Goal: Task Accomplishment & Management: Complete application form

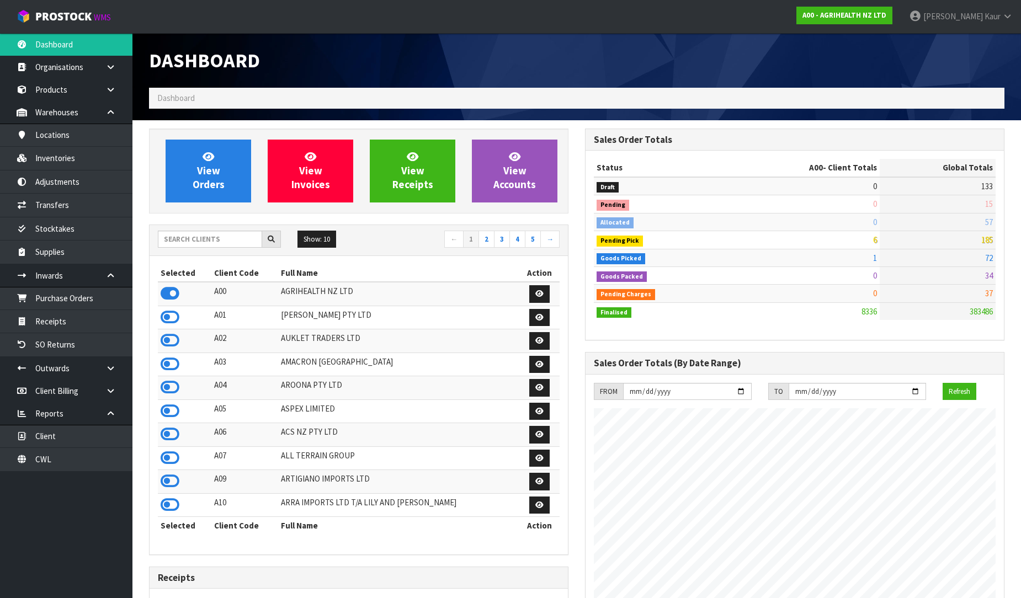
scroll to position [836, 436]
drag, startPoint x: 40, startPoint y: 317, endPoint x: 298, endPoint y: 317, distance: 257.8
click at [41, 317] on link "Receipts" at bounding box center [66, 321] width 133 height 23
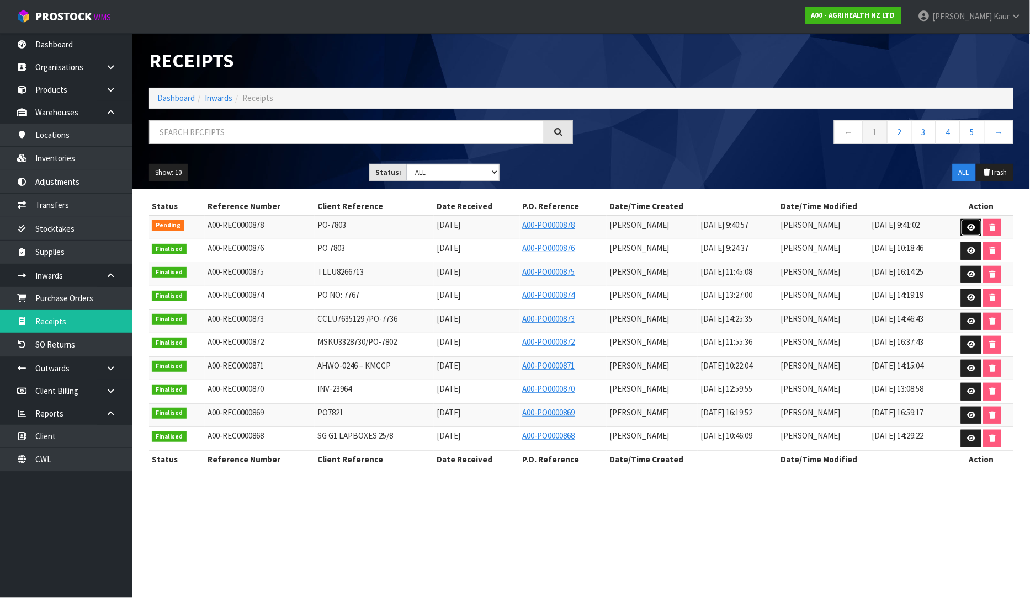
click at [968, 223] on link at bounding box center [971, 228] width 20 height 18
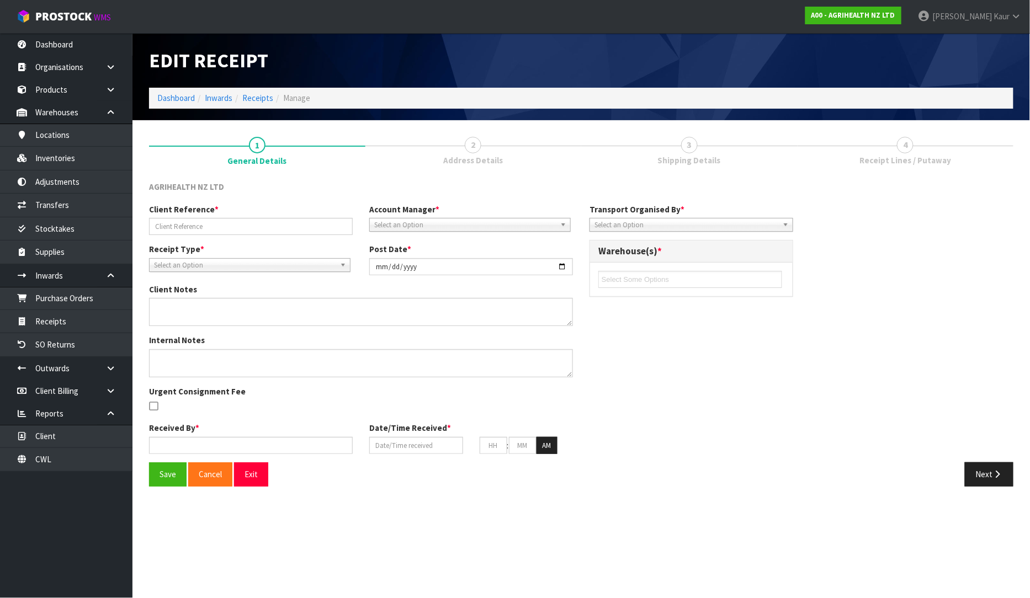
type input "PO-7803"
type input "[DATE]"
type input "[PERSON_NAME]"
type input "[DATE]"
type input "09"
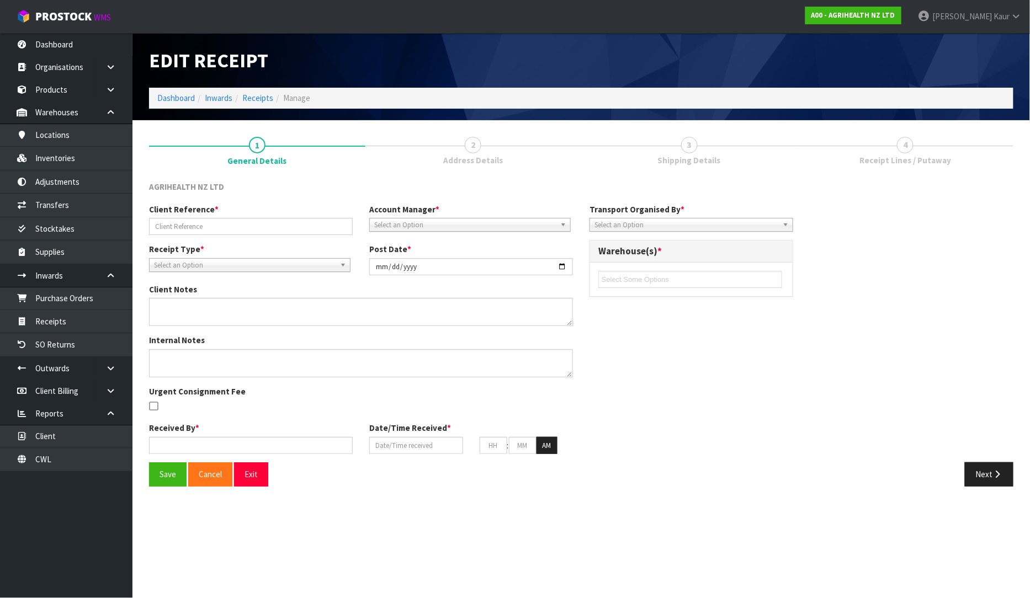
type input "40"
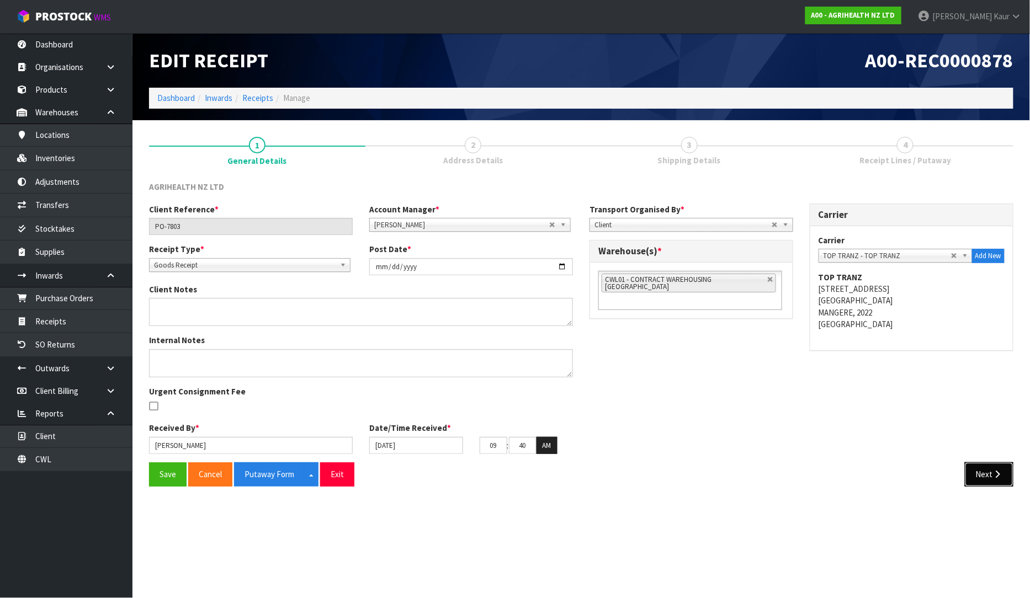
click at [989, 475] on button "Next" at bounding box center [989, 475] width 49 height 24
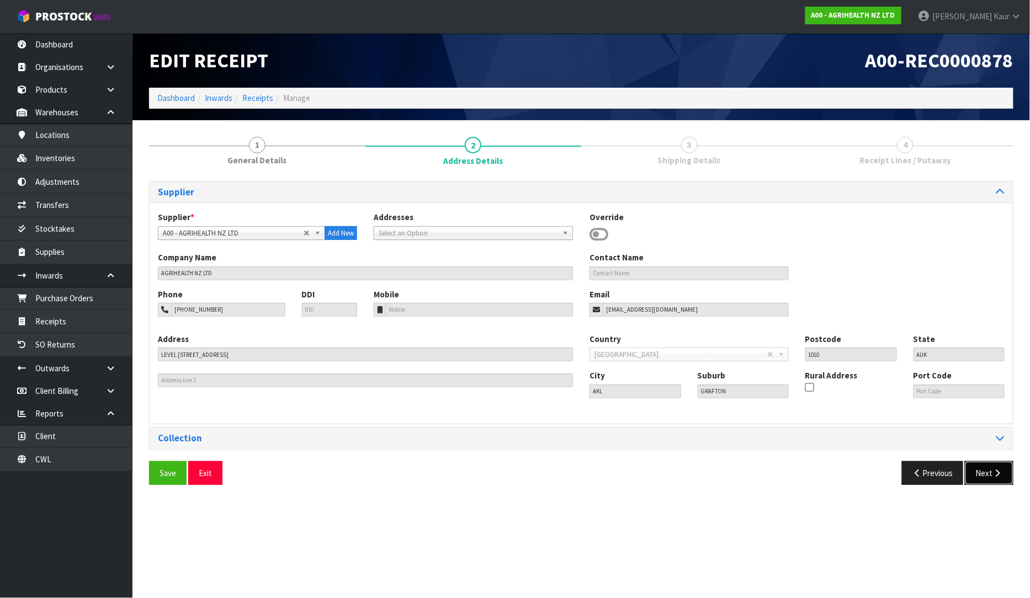
click at [993, 476] on icon "button" at bounding box center [998, 473] width 10 height 8
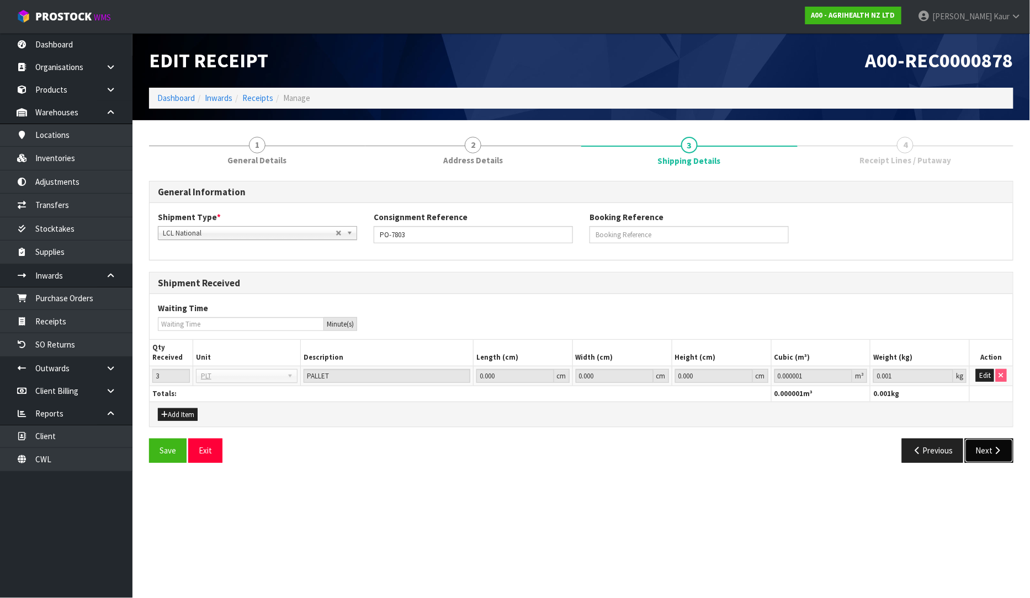
click at [994, 453] on icon "button" at bounding box center [998, 451] width 10 height 8
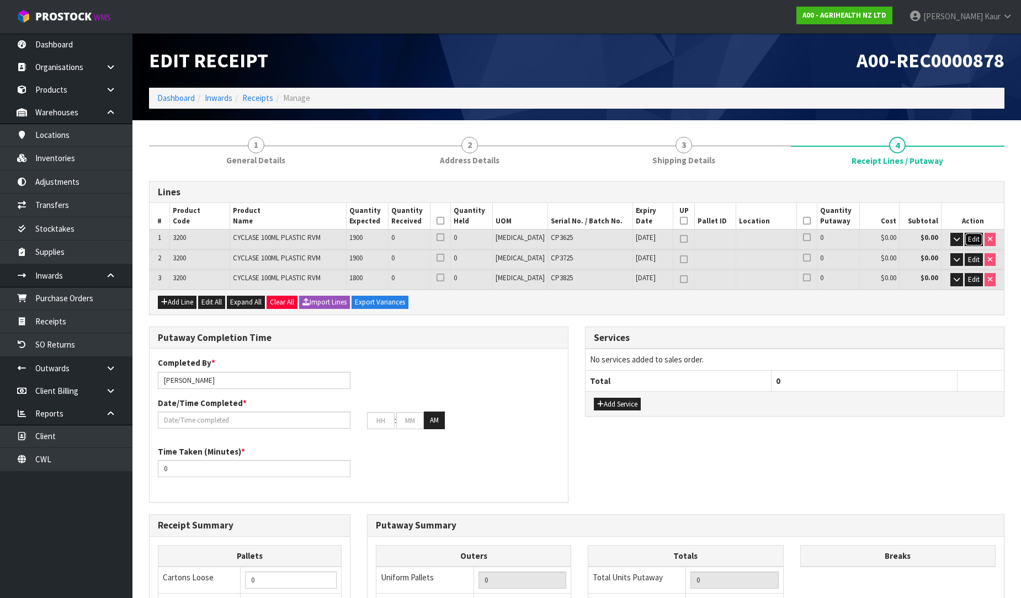
click at [969, 240] on span "Edit" at bounding box center [974, 239] width 12 height 9
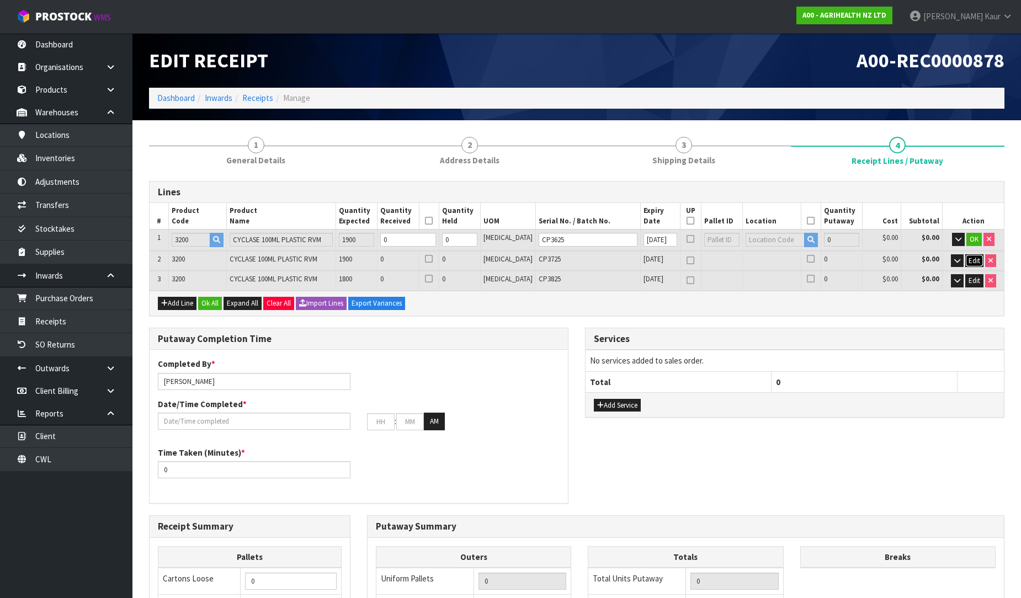
click at [969, 258] on span "Edit" at bounding box center [975, 260] width 12 height 9
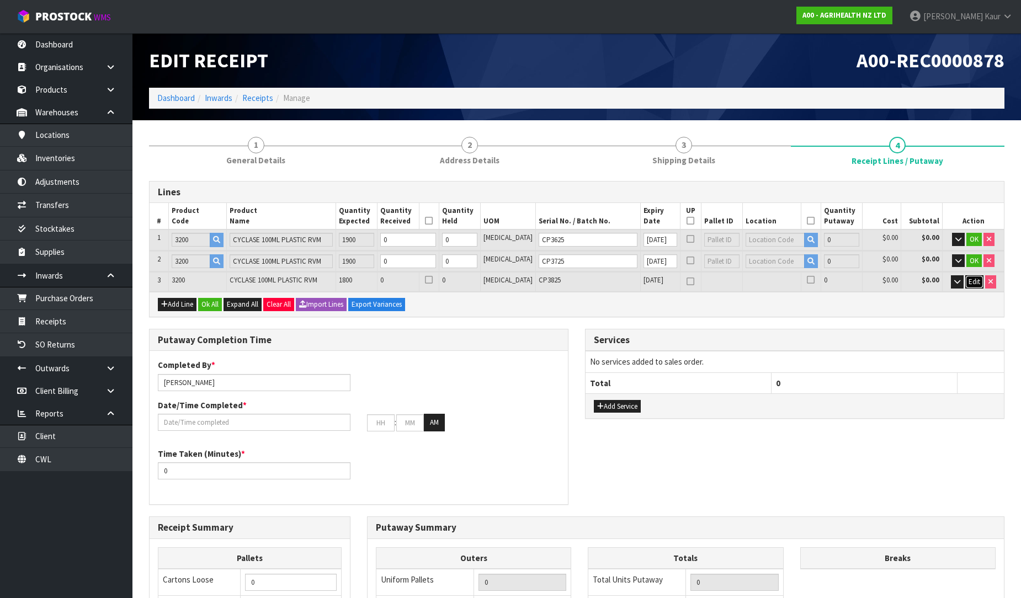
click at [972, 278] on span "Edit" at bounding box center [975, 281] width 12 height 9
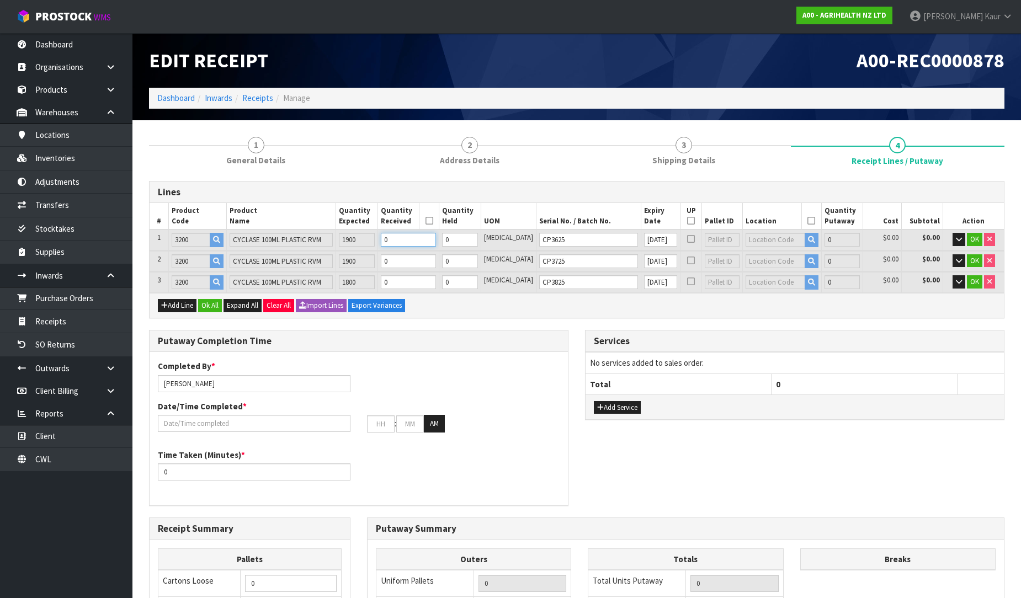
click at [436, 242] on input "0" at bounding box center [408, 240] width 55 height 14
type input "0.0003"
type input "0.13"
type input "1"
type input "0.0057"
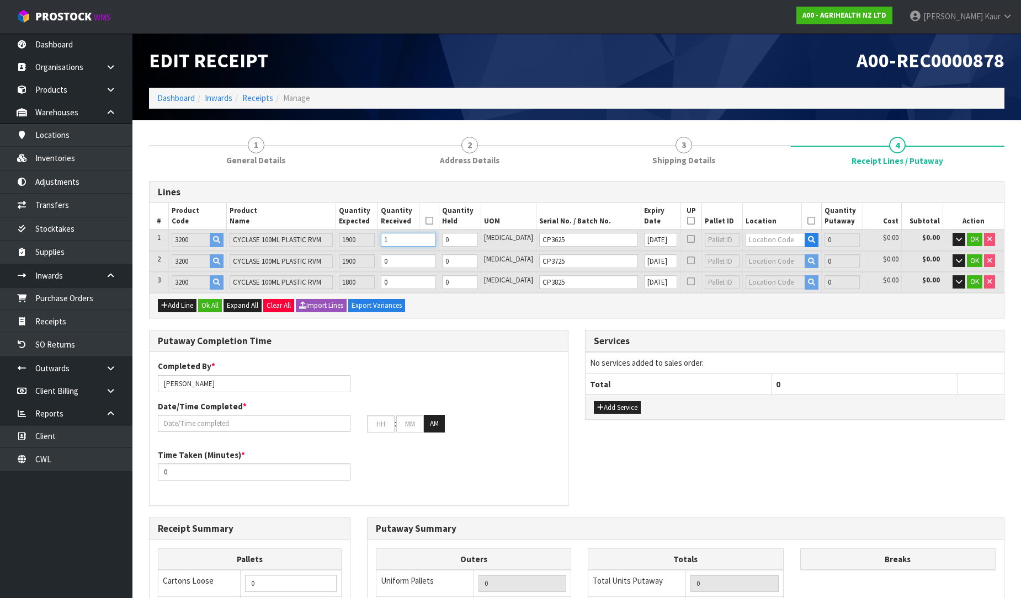
type input "2.47"
type input "19"
type input "1"
type input "0.077102"
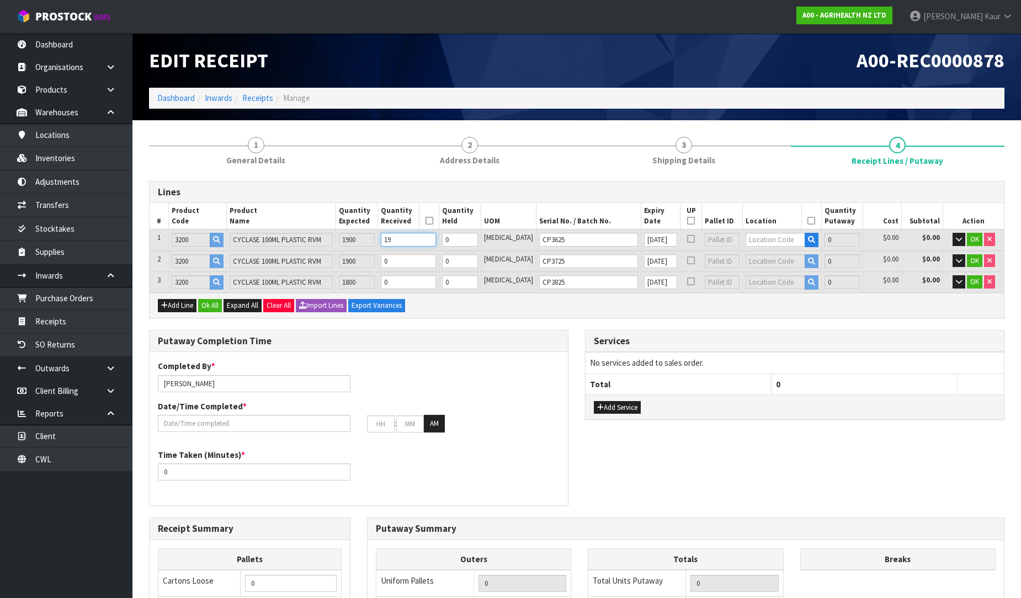
type input "25.7"
type input "190"
type input "19"
type input "0.951938"
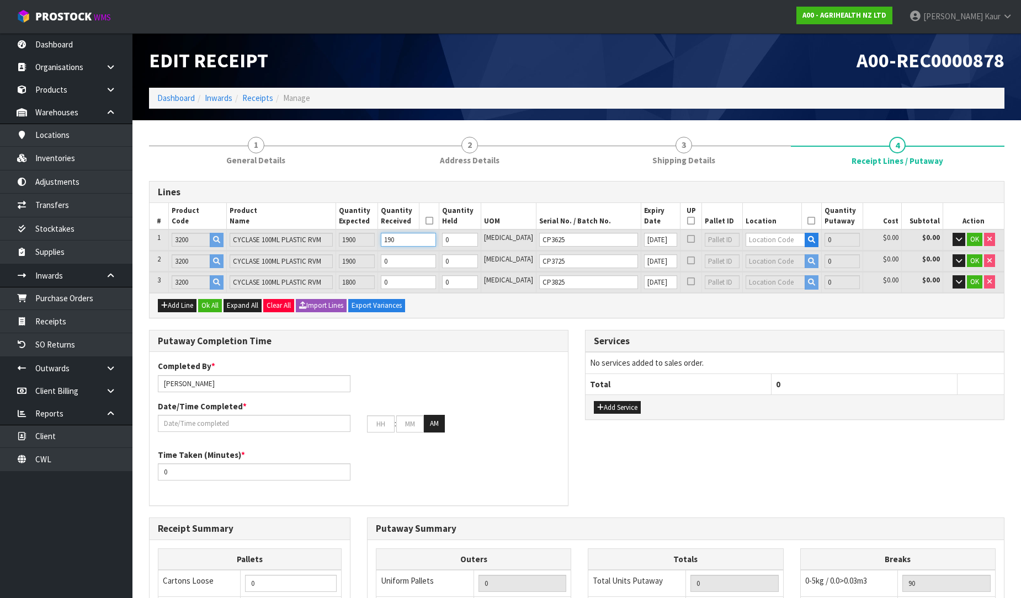
type input "266"
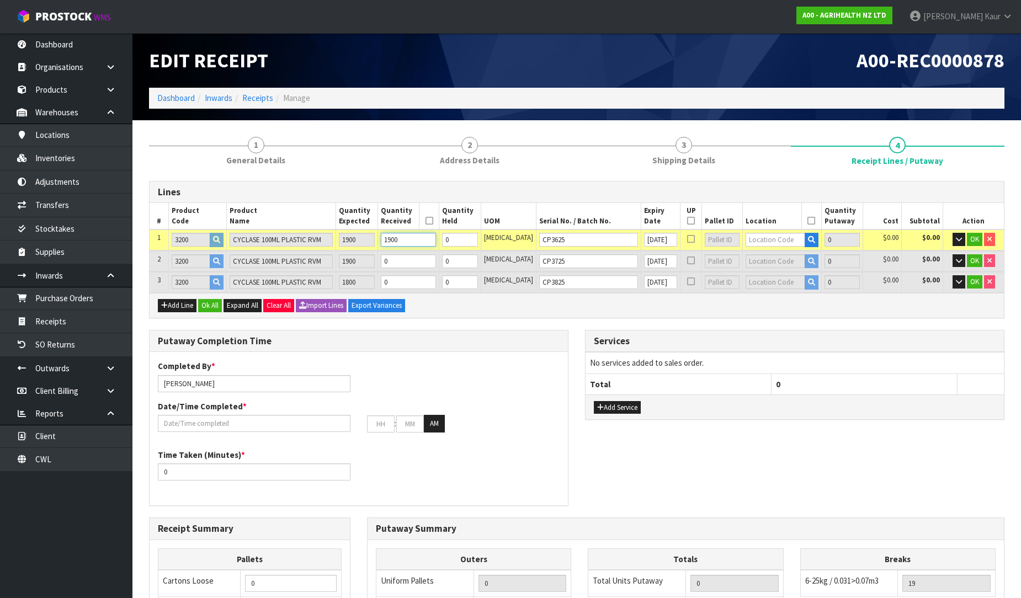
type input "1900"
click at [431, 256] on input "0" at bounding box center [408, 262] width 55 height 14
type input "0.952238"
type input "266.13"
type input "1"
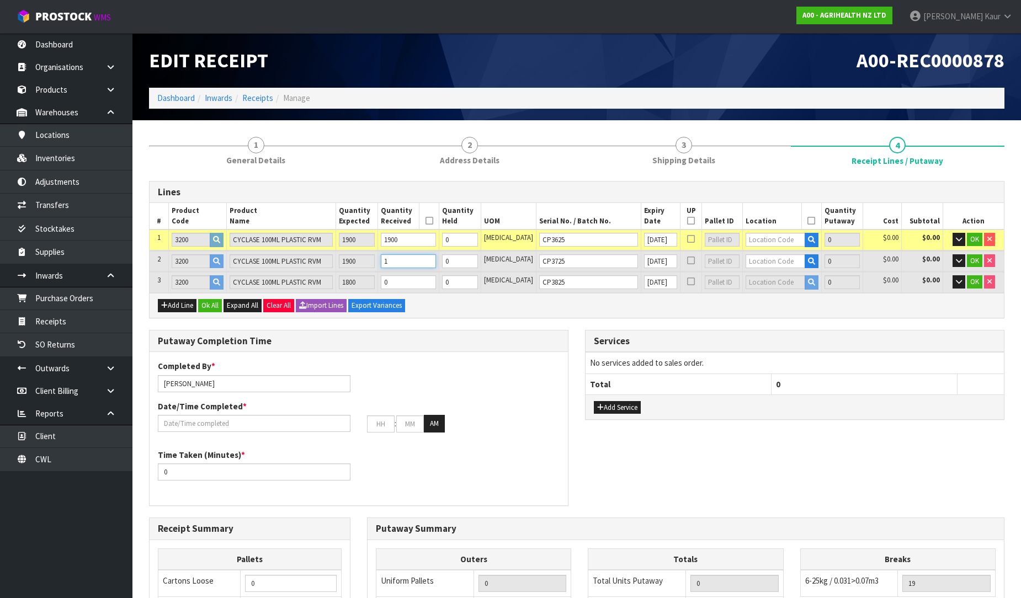
type input "0.957638"
type input "268.47"
type input "19"
type input "20"
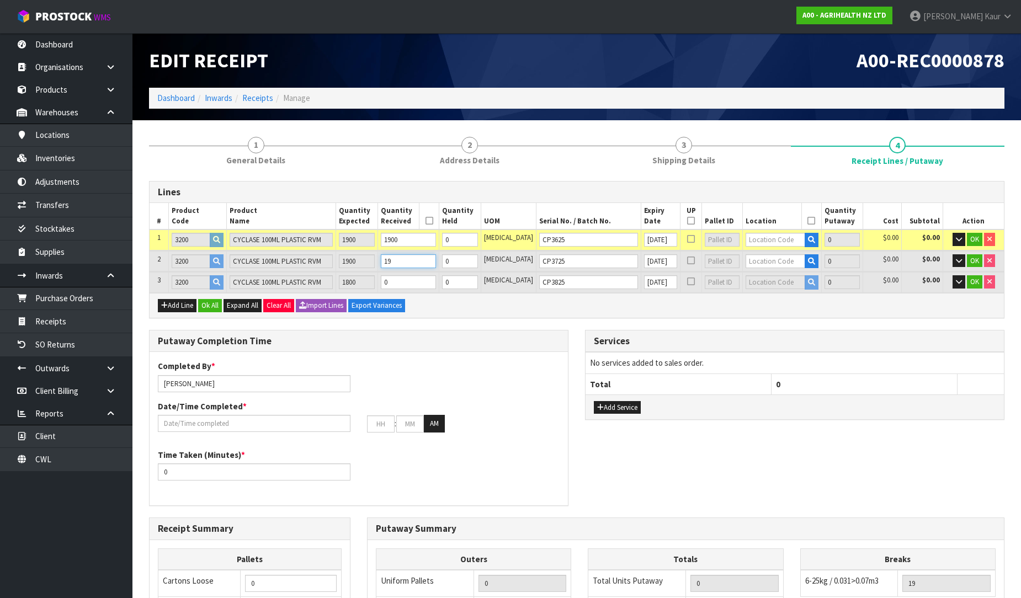
type input "1.02904"
type input "291.7"
type input "190"
type input "38"
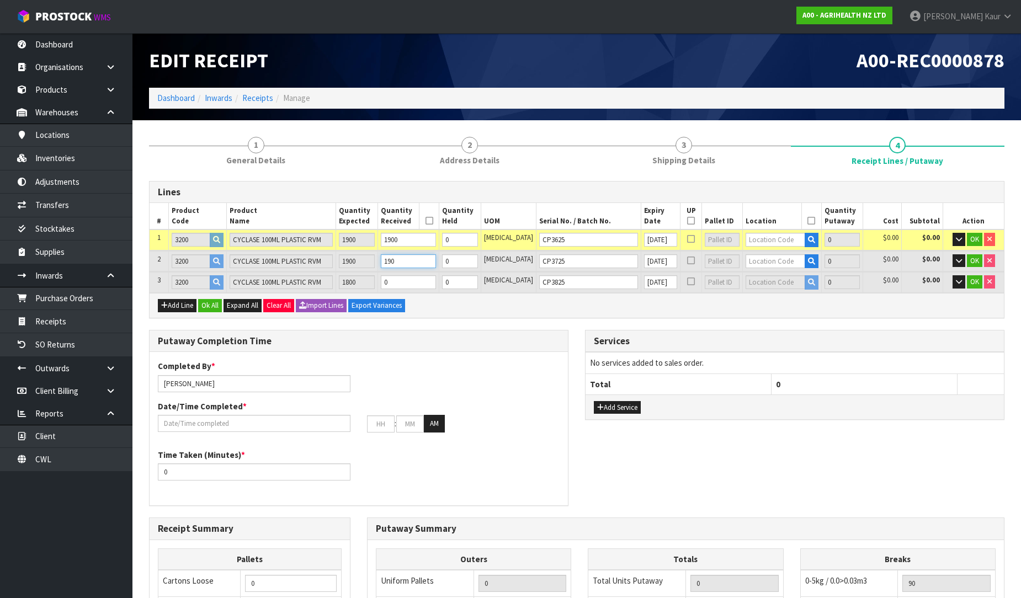
type input "1.903876"
type input "532"
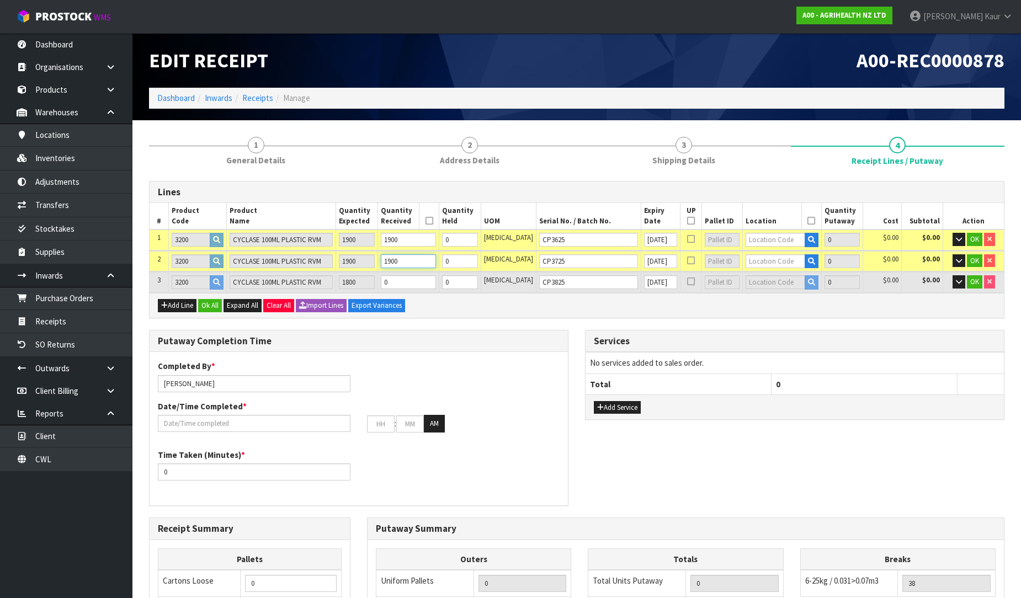
type input "1900"
click at [416, 284] on input "0" at bounding box center [408, 283] width 55 height 14
type input "1.904176"
type input "532.13"
type input "1"
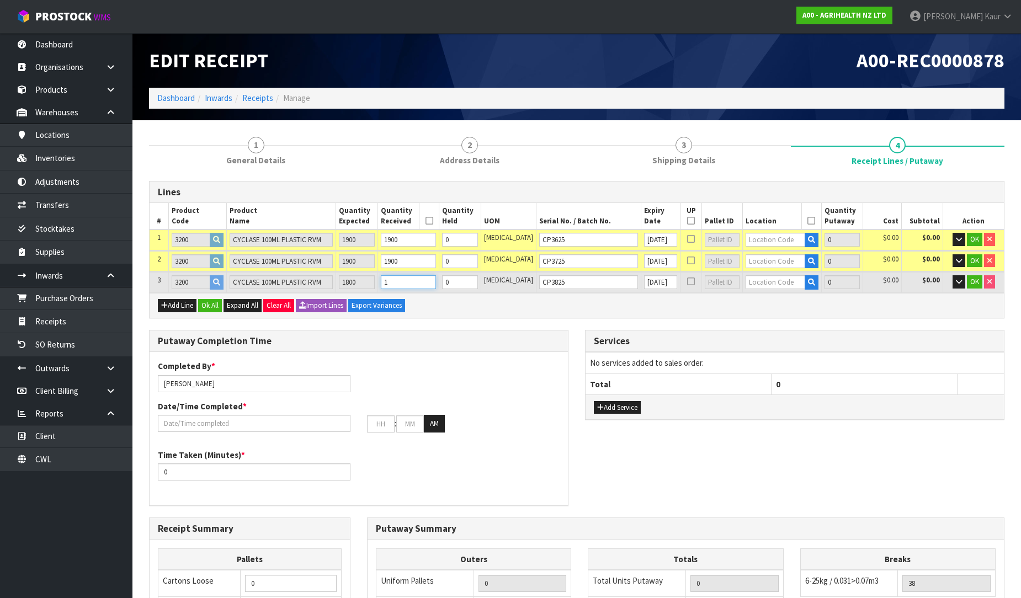
type input "1.909276"
type input "534.34"
type input "18"
type input "39"
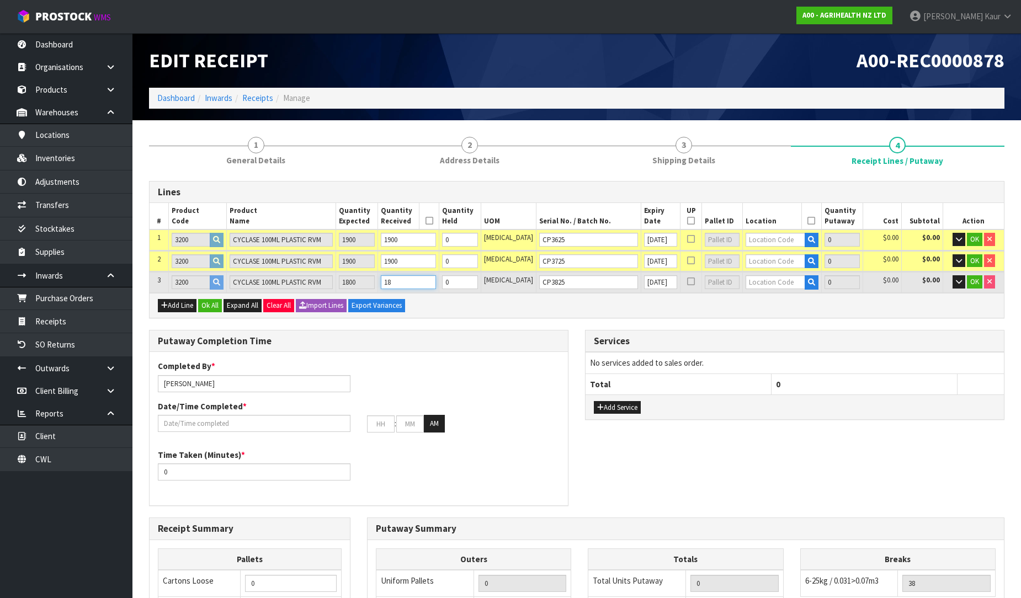
type input "1.977978"
type input "556.4"
type input "180"
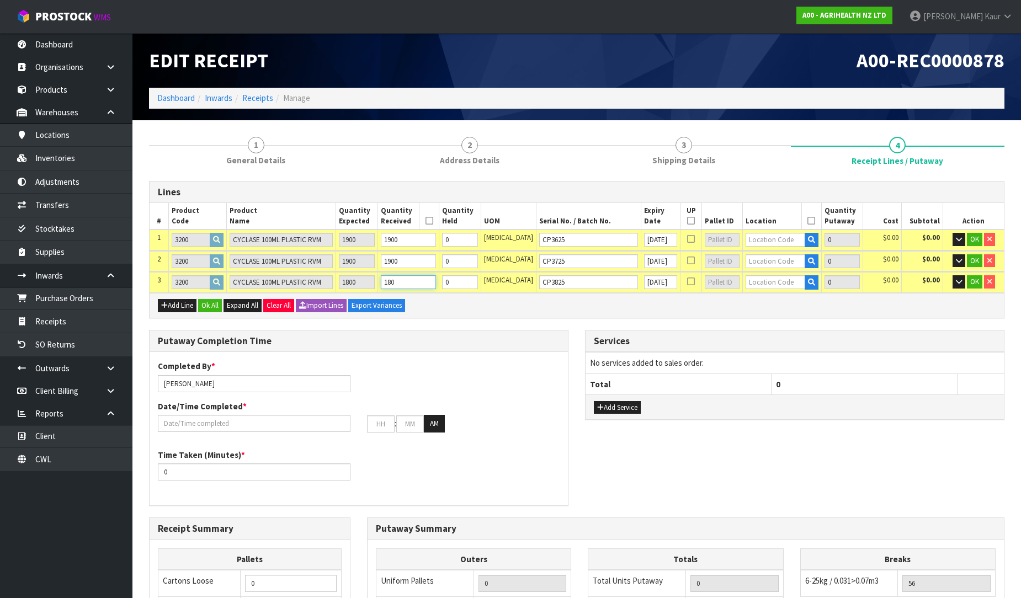
type input "56"
type input "2.805712"
type input "784"
type input "1800"
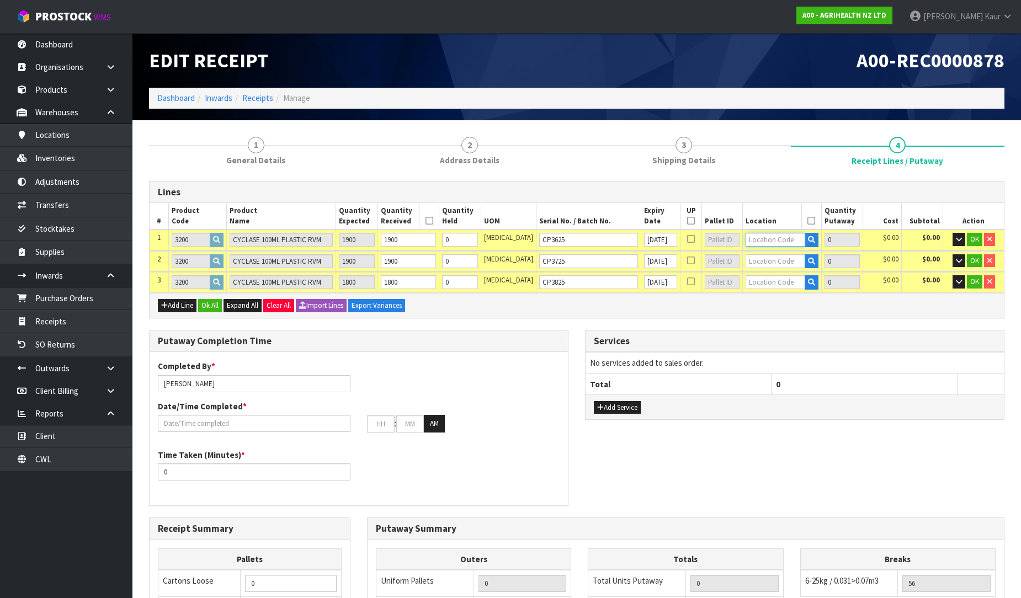
click at [760, 235] on input "text" at bounding box center [775, 240] width 59 height 14
type input "41-25-1"
click at [770, 271] on strong "41-25-1" at bounding box center [758, 273] width 29 height 10
type input "1900"
type input "41-25-1-B"
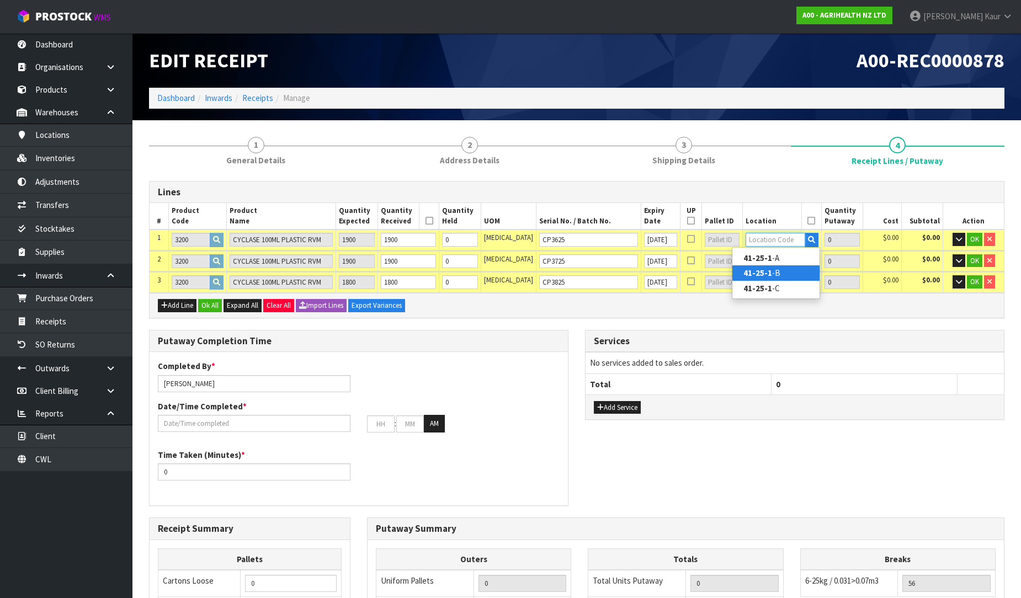
type input "1900"
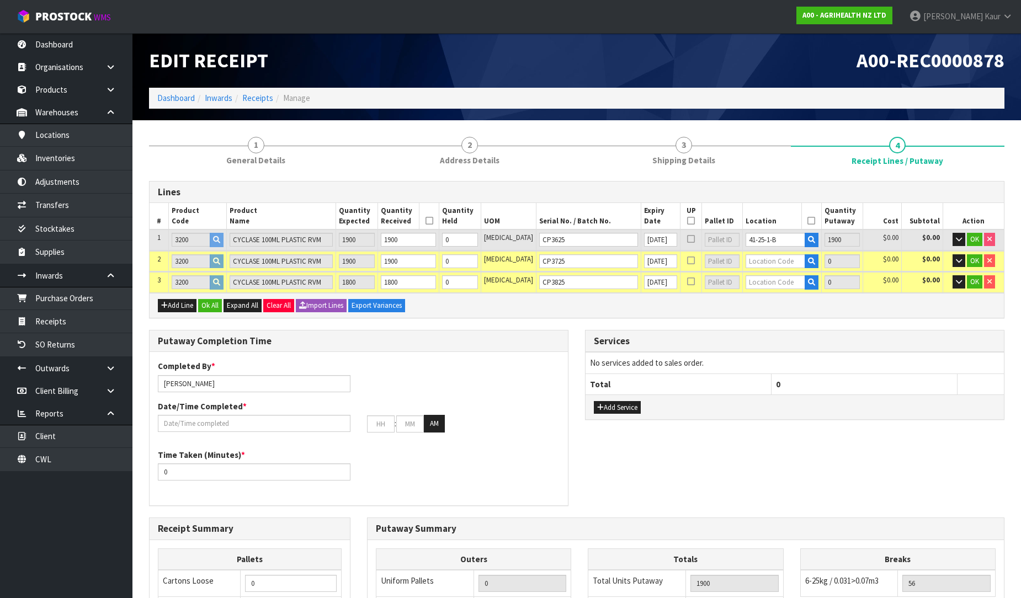
click at [770, 251] on td at bounding box center [782, 261] width 78 height 20
click at [765, 260] on input "text" at bounding box center [775, 262] width 59 height 14
type input "41-27-1-"
click at [766, 295] on strong "41-27-1-" at bounding box center [760, 293] width 32 height 10
type input "3800"
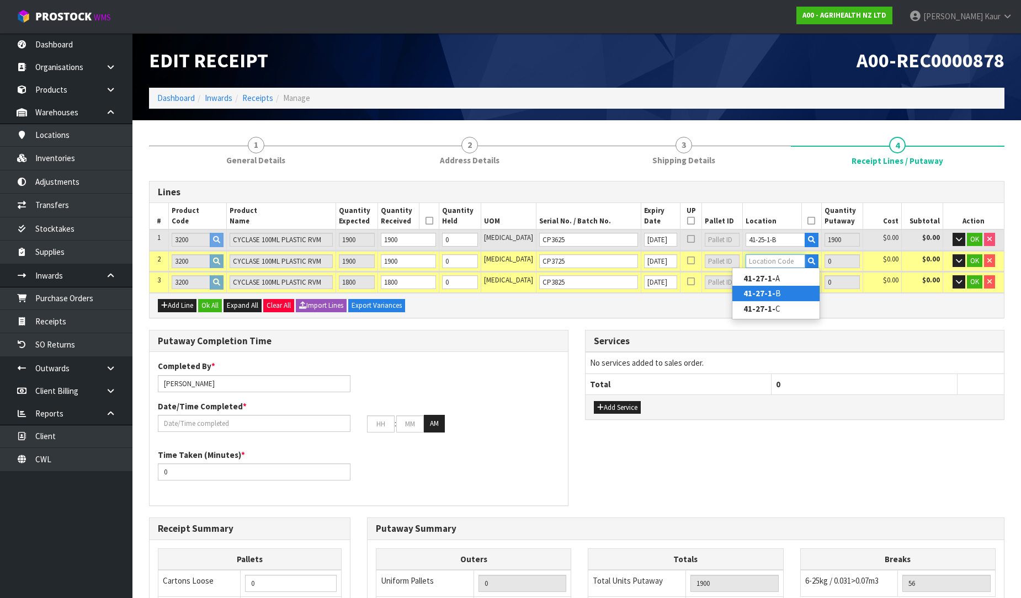
type input "41-27-1-B"
type input "1900"
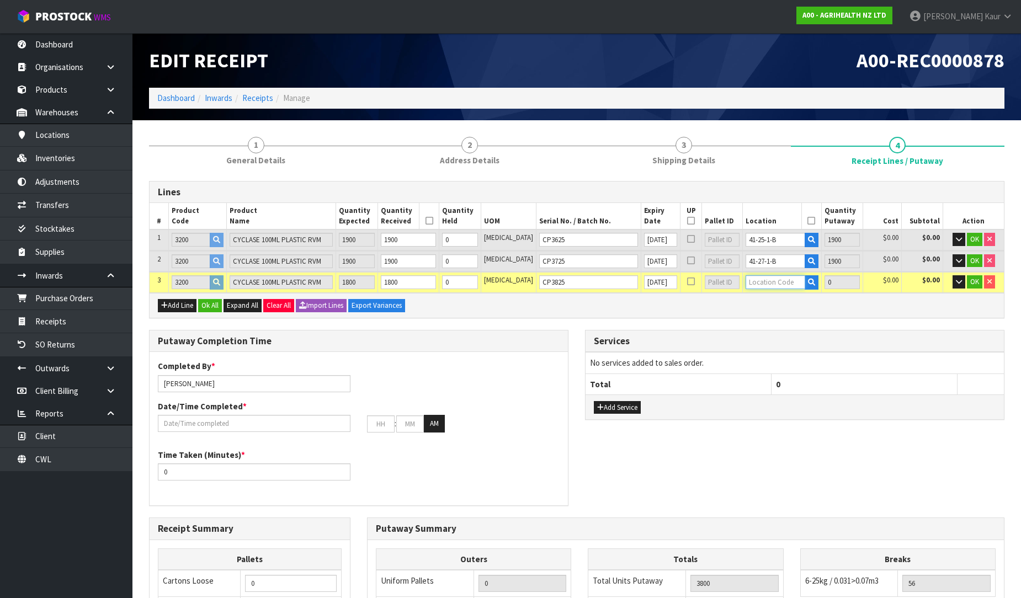
click at [751, 282] on input "text" at bounding box center [775, 283] width 59 height 14
type input "41-23-1"
click at [753, 305] on link "41-23-1 -A" at bounding box center [776, 299] width 87 height 15
type input "5600"
type input "41-23-1-A"
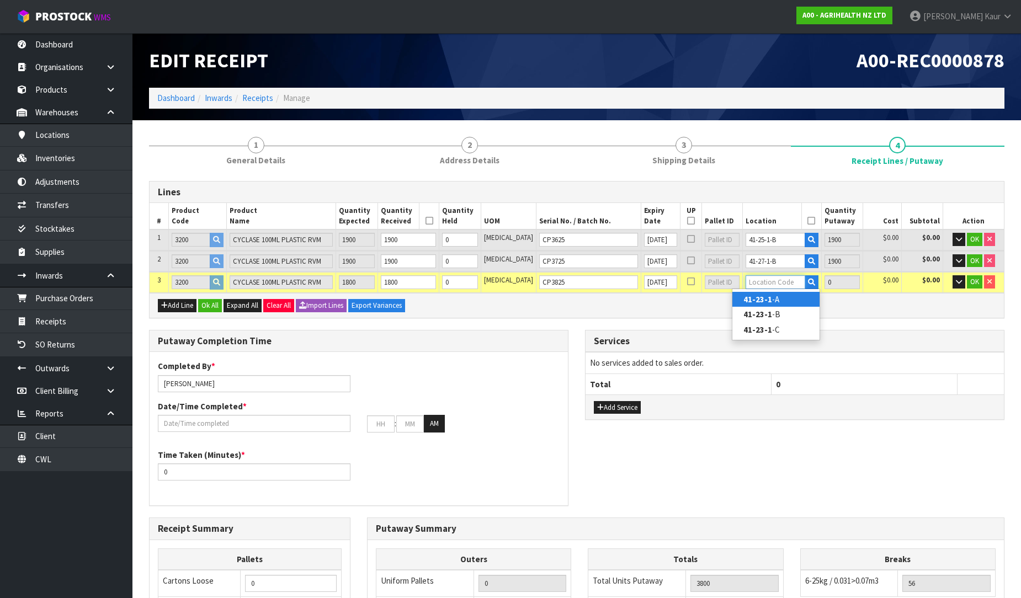
type input "1800"
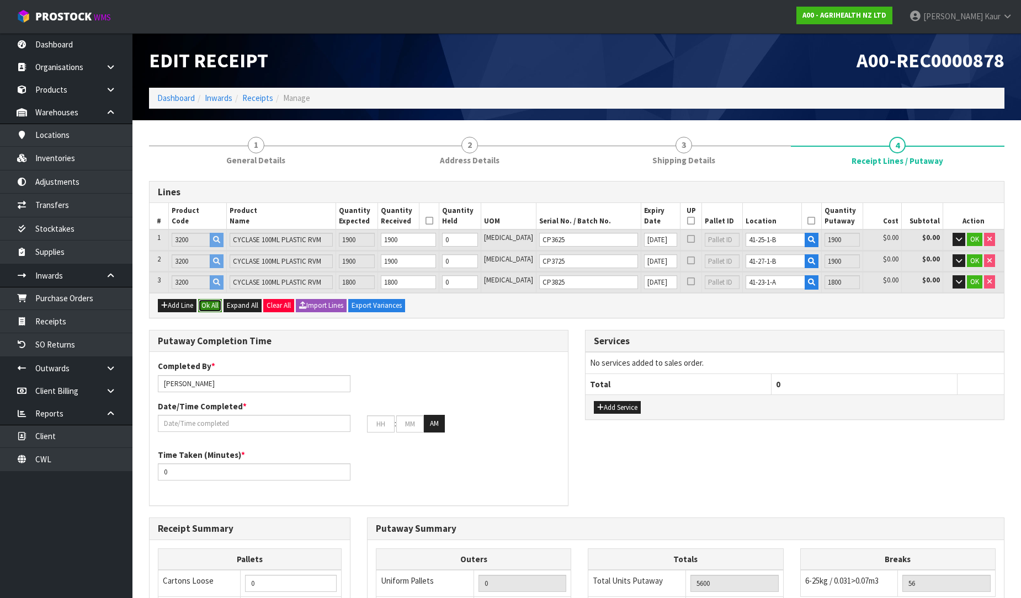
click at [215, 307] on button "Ok All" at bounding box center [210, 305] width 24 height 13
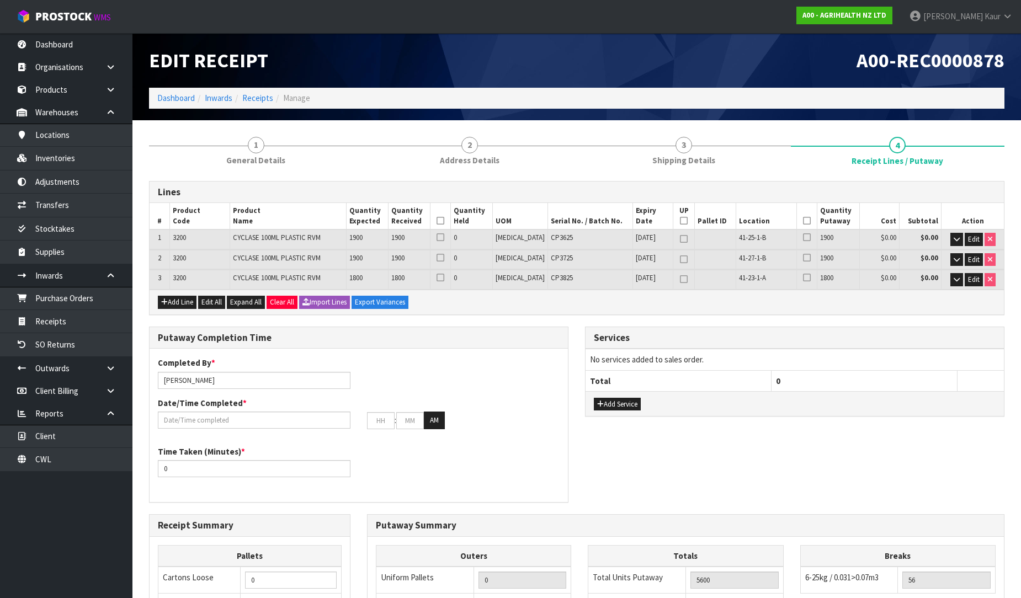
click at [444, 221] on icon at bounding box center [441, 221] width 8 height 1
click at [680, 221] on icon at bounding box center [684, 221] width 8 height 1
type input "3"
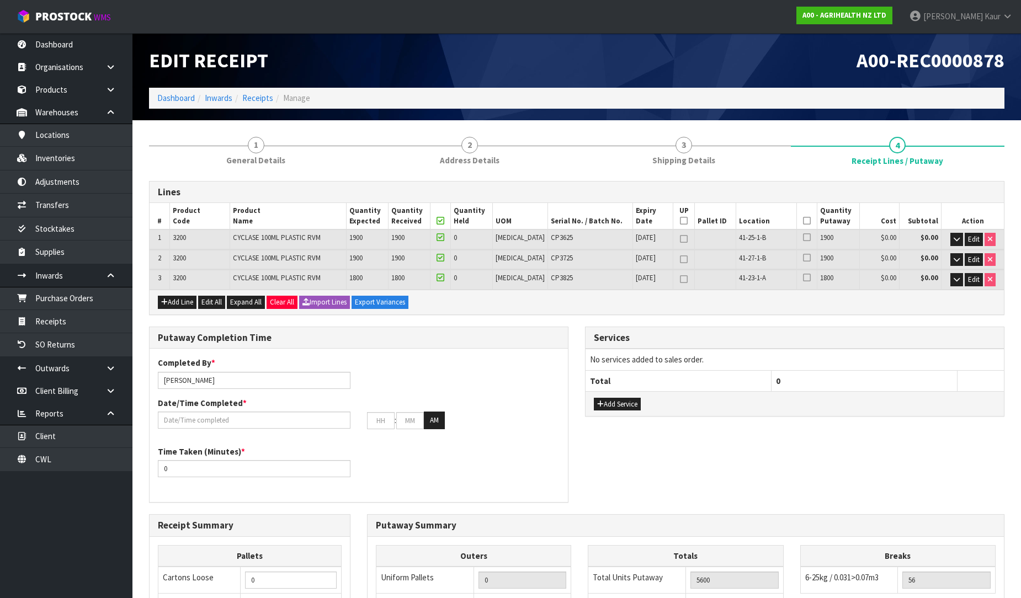
type input "0"
type input "3"
click at [803, 221] on icon at bounding box center [807, 221] width 8 height 1
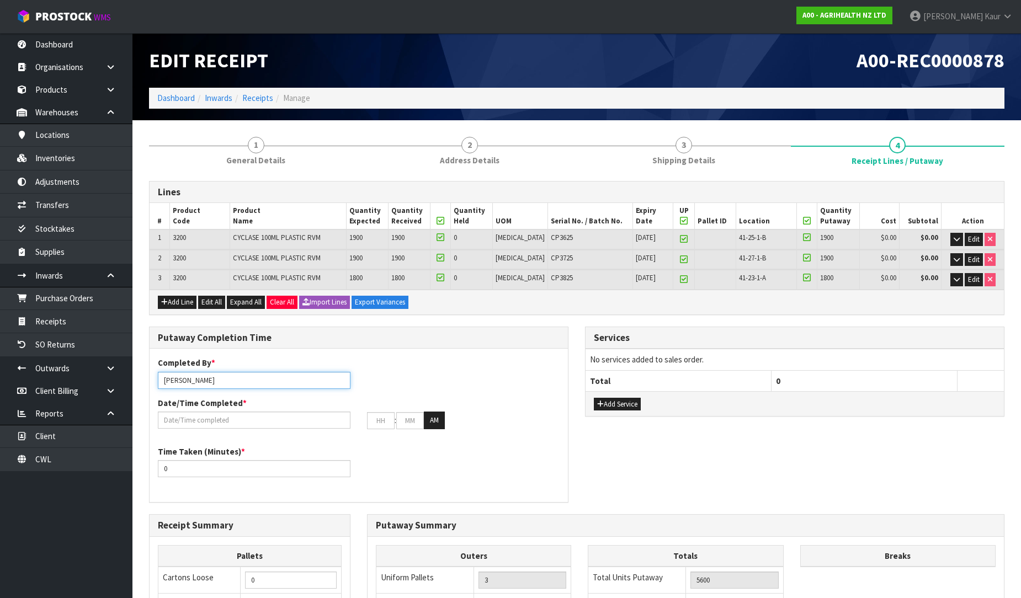
click at [236, 375] on input "[PERSON_NAME]" at bounding box center [254, 380] width 193 height 17
drag, startPoint x: 211, startPoint y: 382, endPoint x: 118, endPoint y: 377, distance: 92.9
click at [118, 377] on body "Toggle navigation ProStock WMS A00 - AGRIHEALTH NZ LTD [PERSON_NAME] Logout Das…" at bounding box center [510, 299] width 1021 height 598
type input "[PERSON_NAME]"
click at [192, 426] on input "text" at bounding box center [254, 420] width 193 height 17
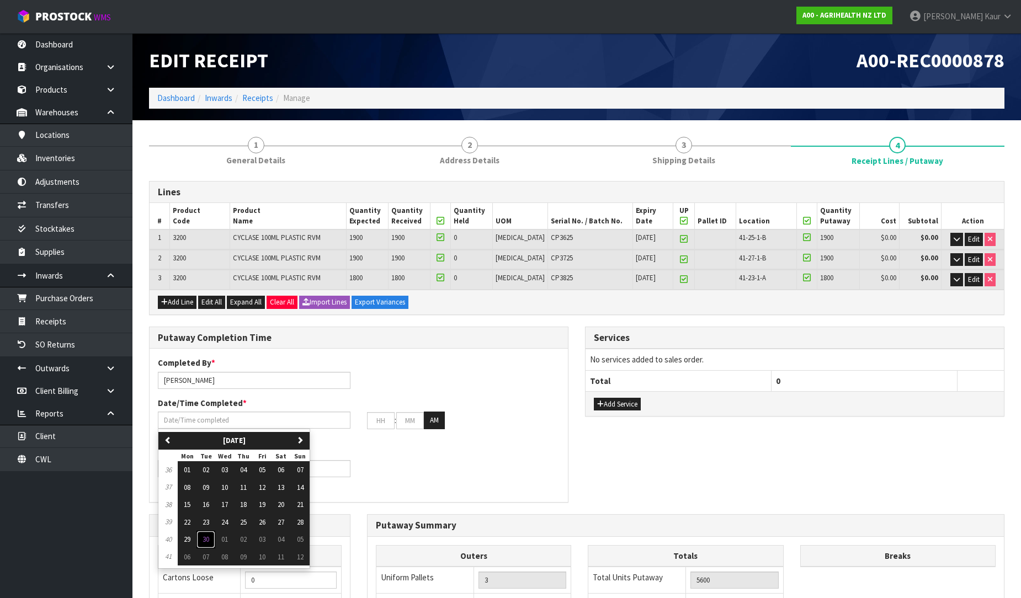
click at [203, 537] on span "30" at bounding box center [206, 539] width 7 height 9
type input "[DATE]"
type input "12"
type input "00"
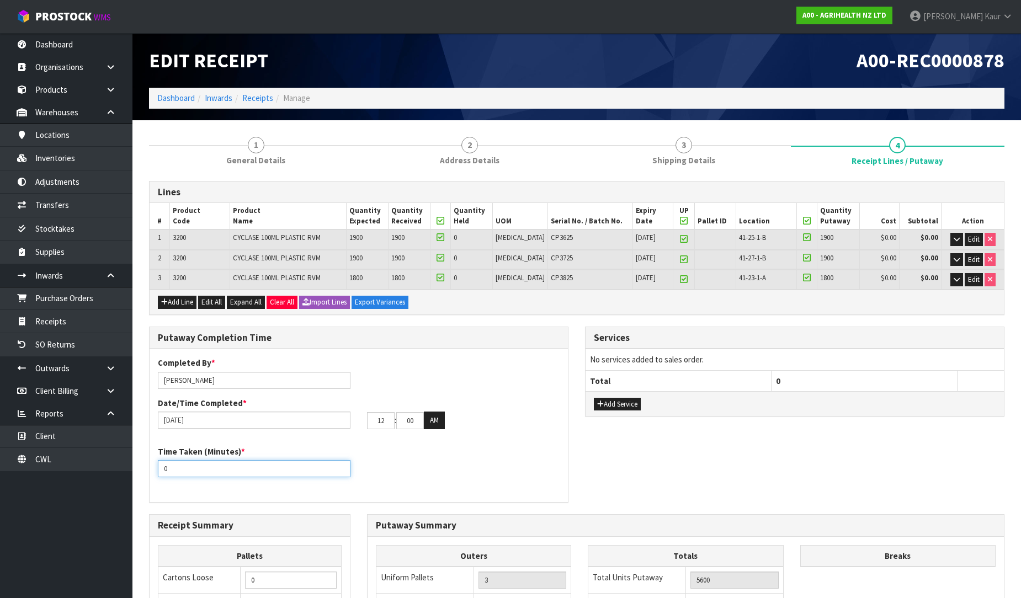
drag, startPoint x: 178, startPoint y: 467, endPoint x: 150, endPoint y: 468, distance: 28.2
click at [150, 468] on div "Time Taken (Minutes) * 0" at bounding box center [254, 461] width 209 height 31
type input "30"
drag, startPoint x: 385, startPoint y: 418, endPoint x: 366, endPoint y: 417, distance: 19.4
click at [366, 417] on div "12 : 00 : 00 AM" at bounding box center [463, 421] width 209 height 18
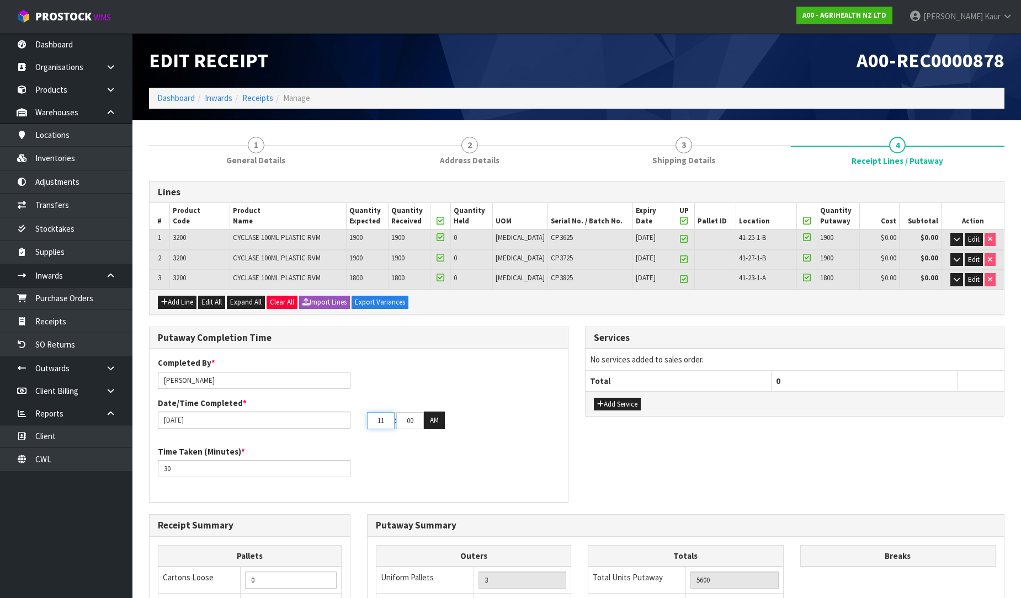
type input "11"
drag, startPoint x: 416, startPoint y: 422, endPoint x: 394, endPoint y: 423, distance: 21.6
click at [394, 423] on tr "11 : 00 : 00 AM" at bounding box center [406, 421] width 78 height 18
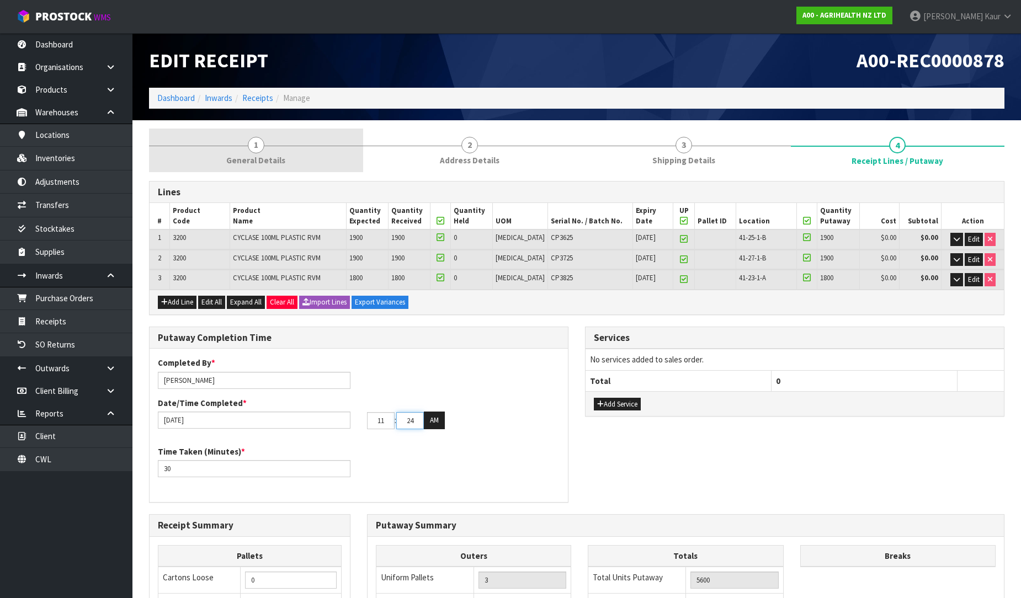
type input "24"
click at [252, 153] on link "1 General Details" at bounding box center [256, 151] width 214 height 44
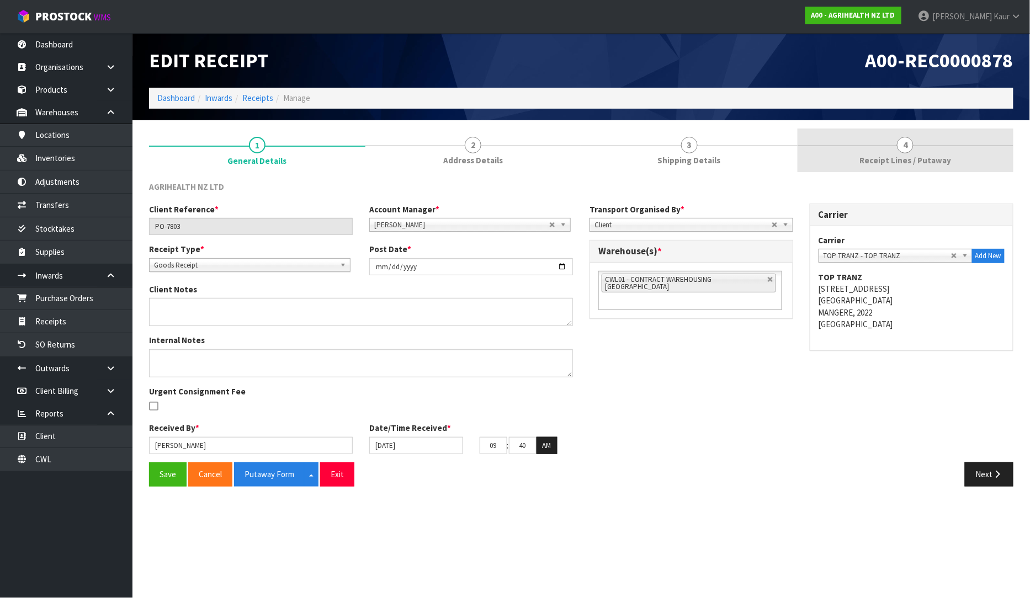
click at [945, 157] on span "Receipt Lines / Putaway" at bounding box center [906, 161] width 92 height 12
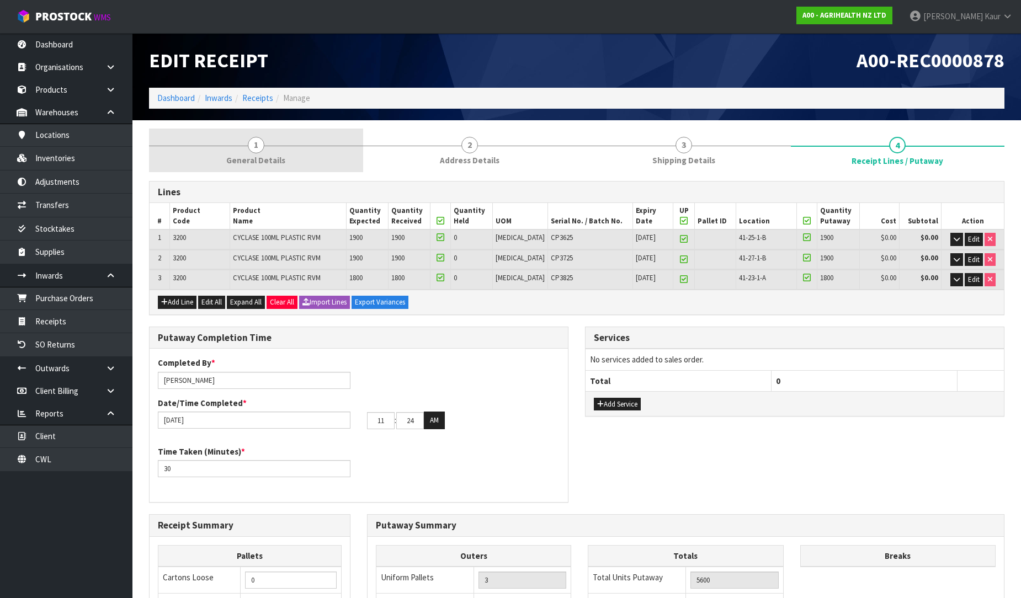
click at [252, 165] on span "General Details" at bounding box center [255, 161] width 59 height 12
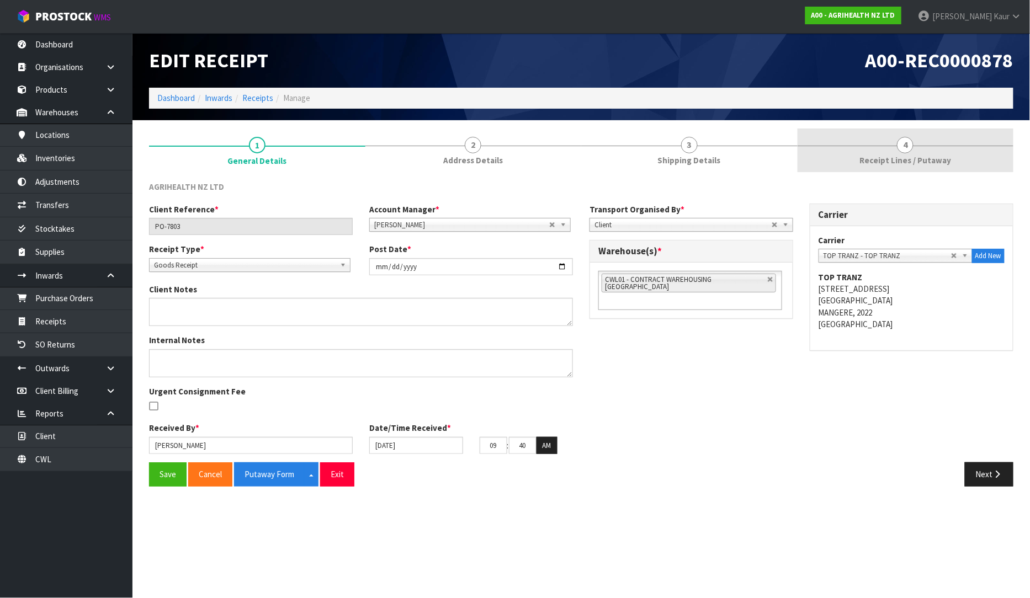
click at [897, 156] on span "Receipt Lines / Putaway" at bounding box center [906, 161] width 92 height 12
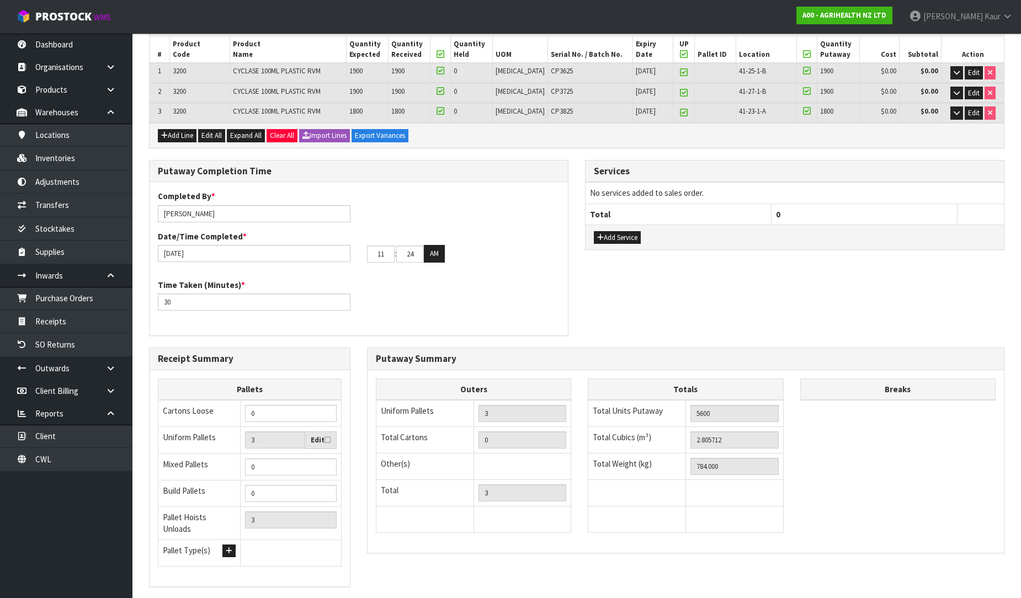
scroll to position [225, 0]
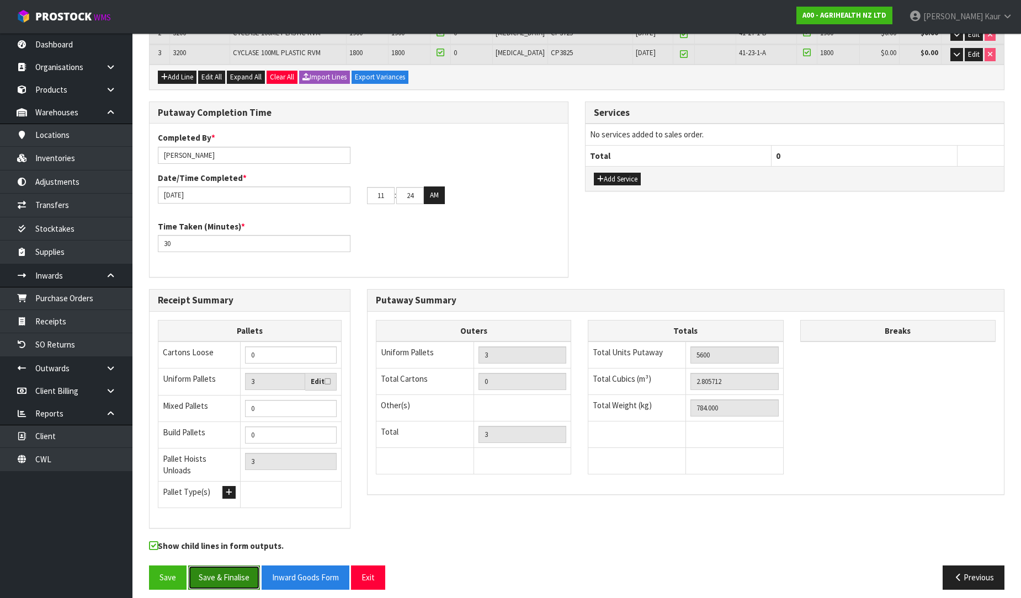
click at [236, 566] on button "Save & Finalise" at bounding box center [224, 578] width 72 height 24
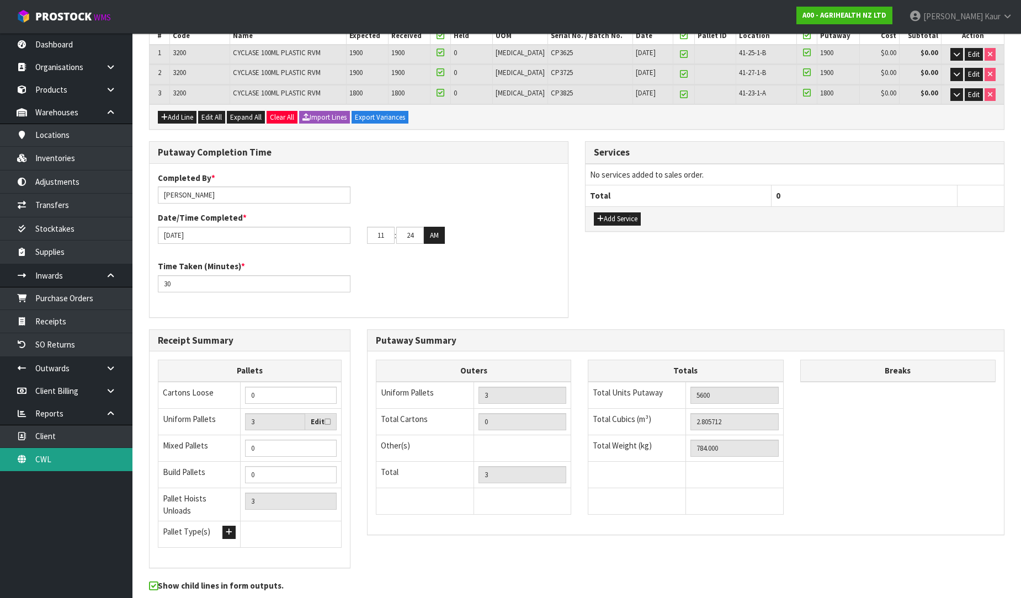
scroll to position [0, 0]
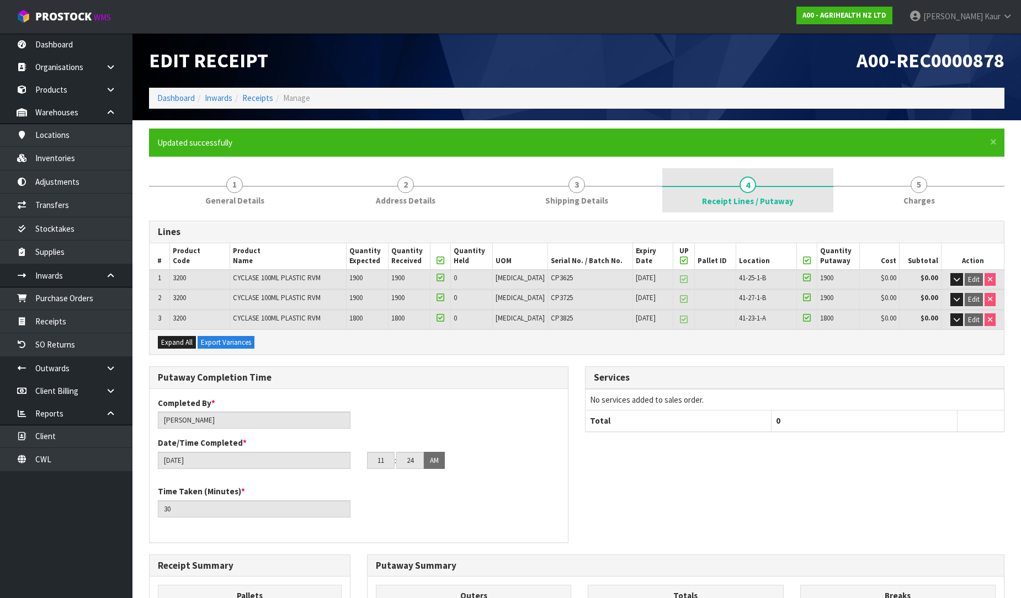
click at [698, 199] on link "4 Receipt Lines / Putaway" at bounding box center [748, 190] width 171 height 44
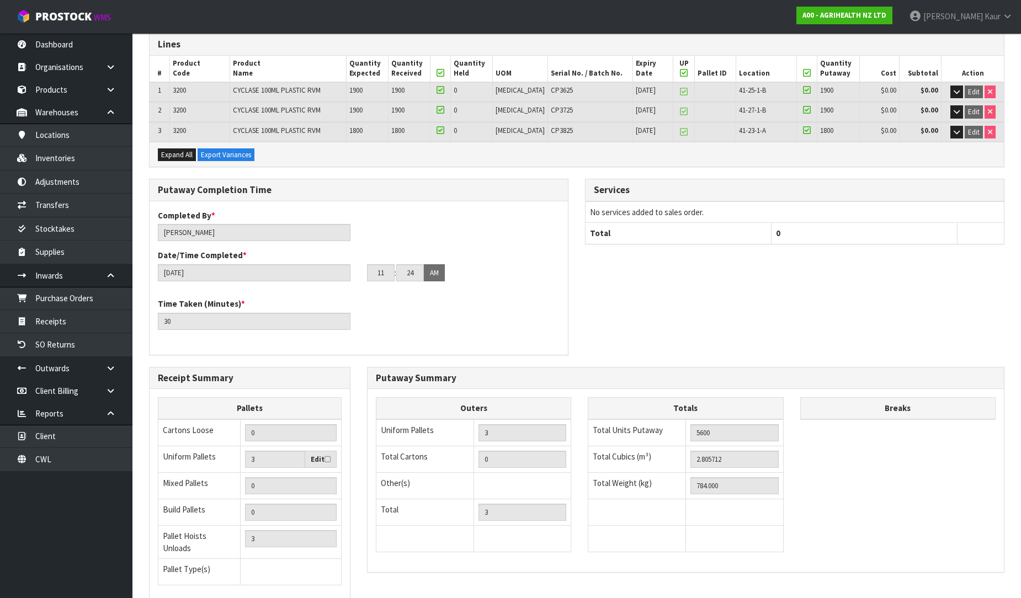
scroll to position [266, 0]
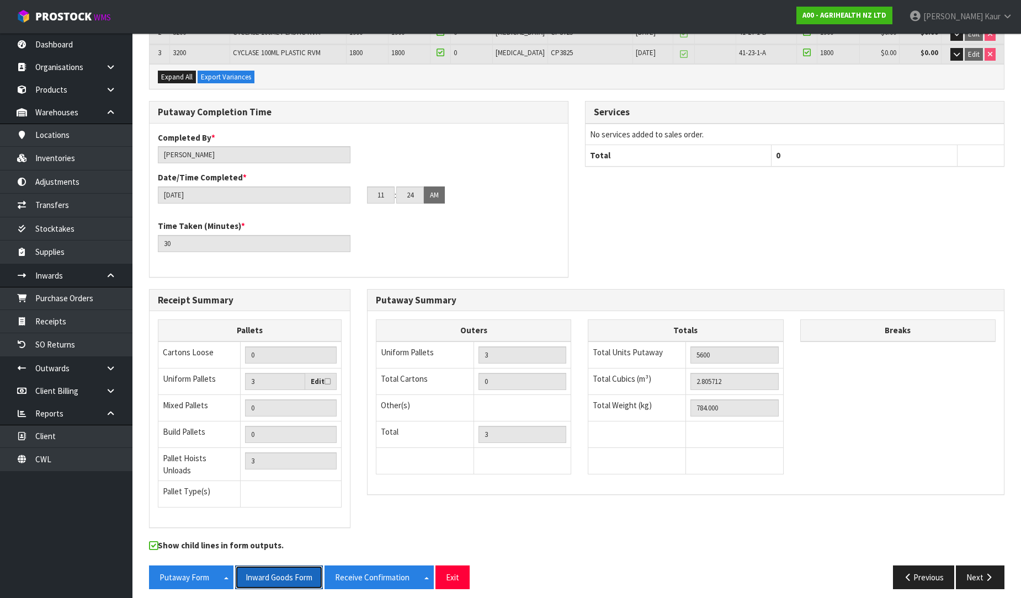
drag, startPoint x: 294, startPoint y: 576, endPoint x: 1030, endPoint y: 9, distance: 928.3
click at [294, 574] on button "Inward Goods Form" at bounding box center [279, 578] width 88 height 24
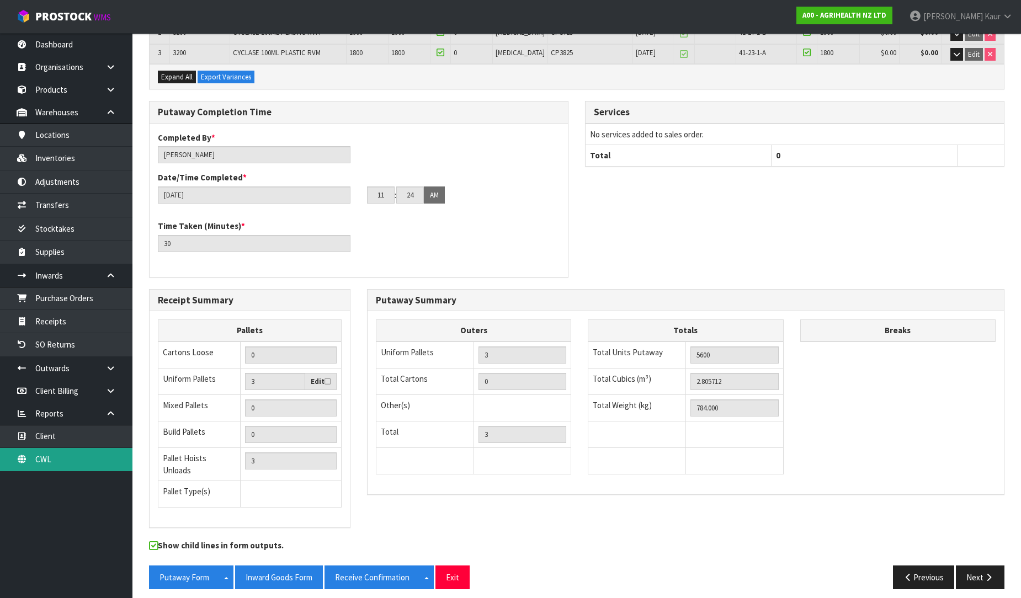
click at [68, 468] on link "CWL" at bounding box center [66, 459] width 133 height 23
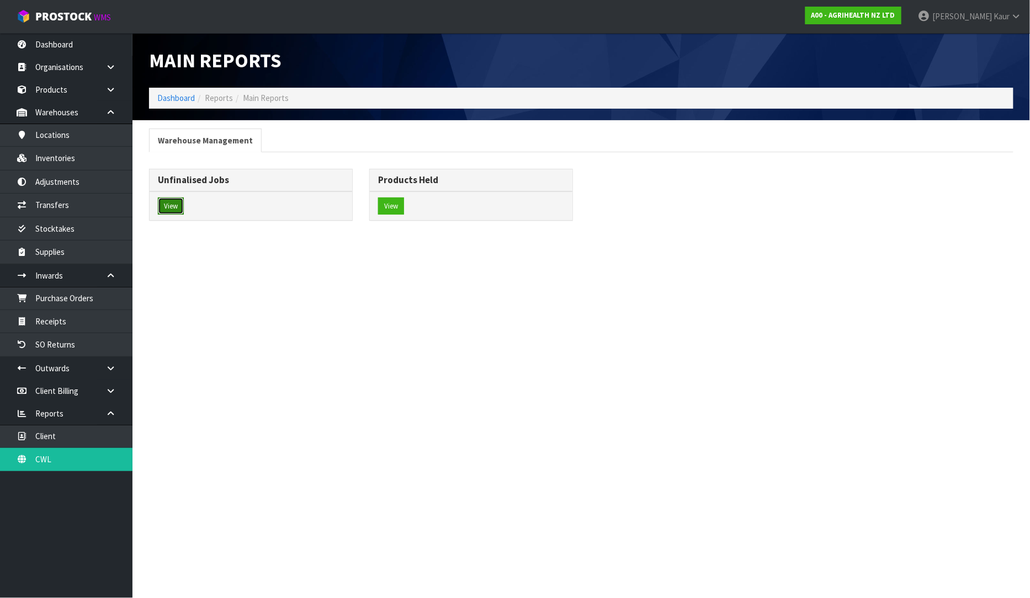
click at [179, 214] on button "View" at bounding box center [171, 207] width 26 height 18
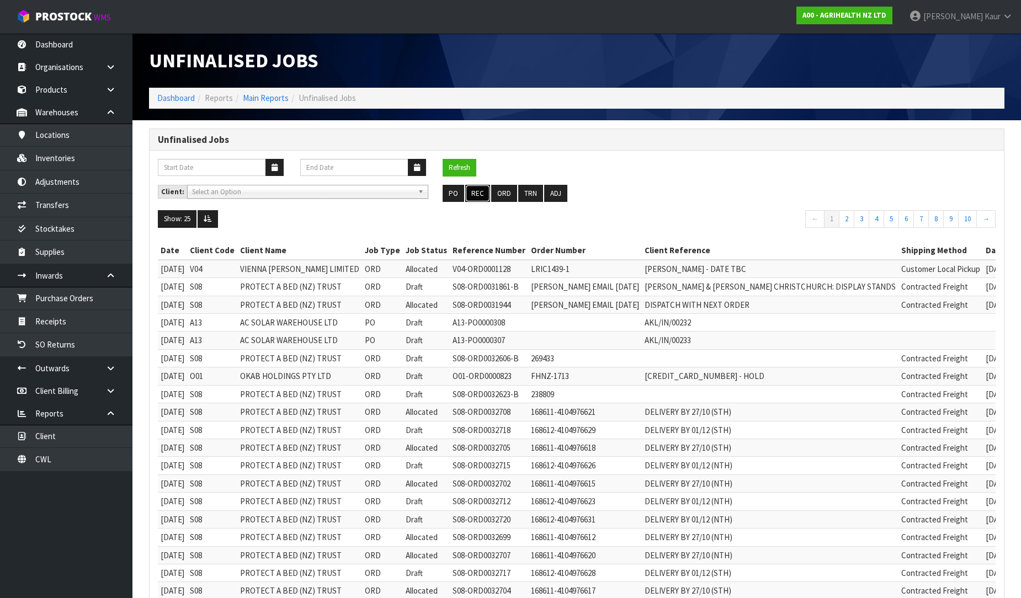
click at [482, 191] on button "REC" at bounding box center [477, 194] width 25 height 18
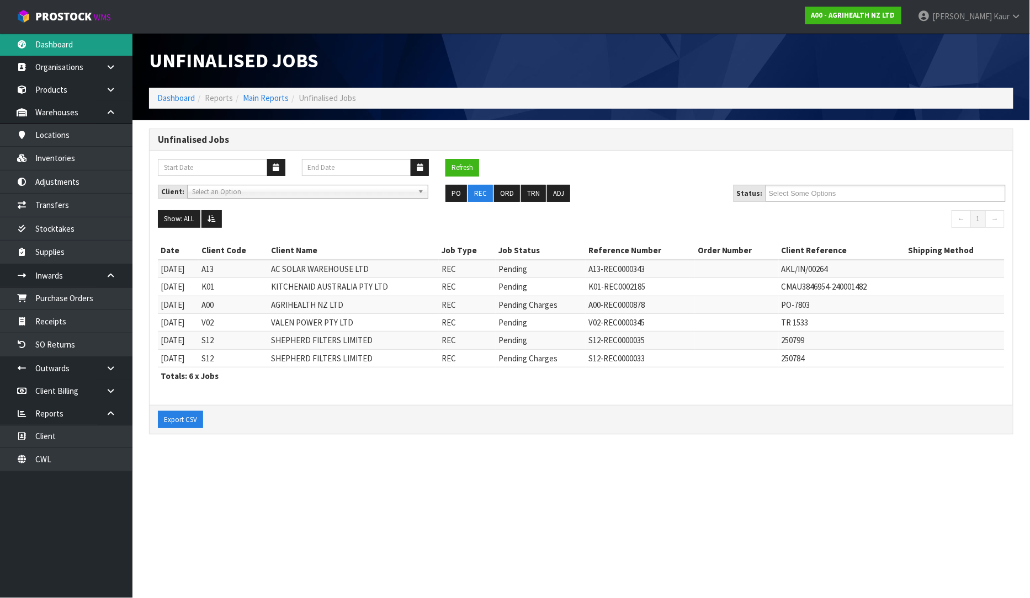
click at [67, 47] on link "Dashboard" at bounding box center [66, 44] width 133 height 23
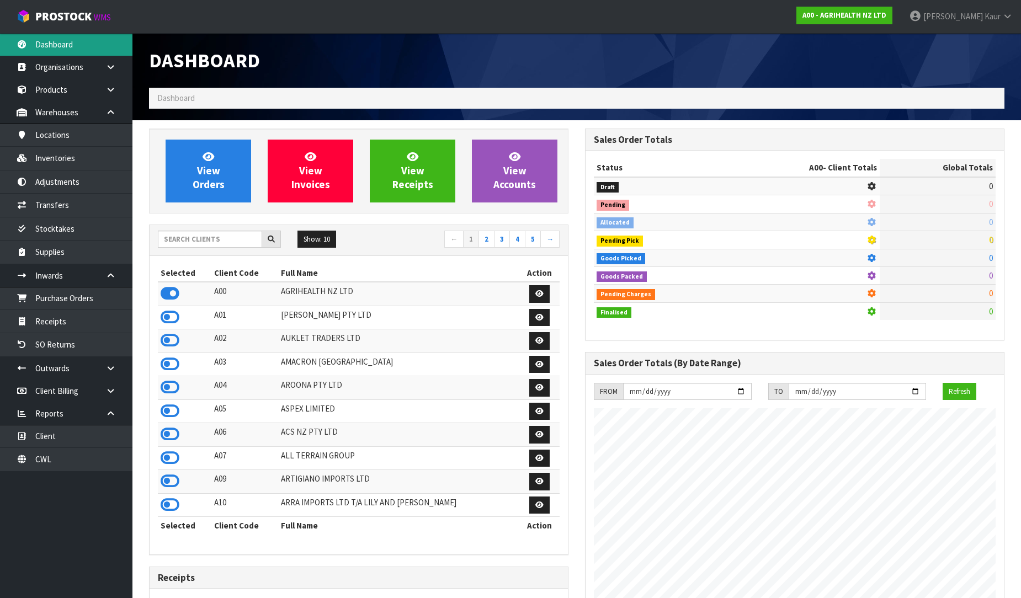
scroll to position [836, 436]
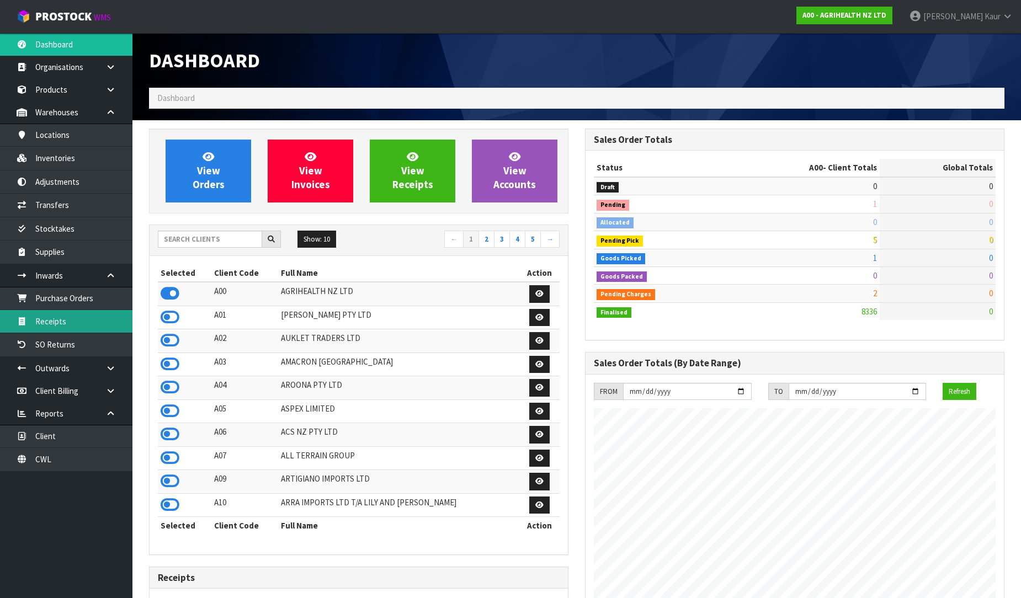
click at [93, 324] on link "Receipts" at bounding box center [66, 321] width 133 height 23
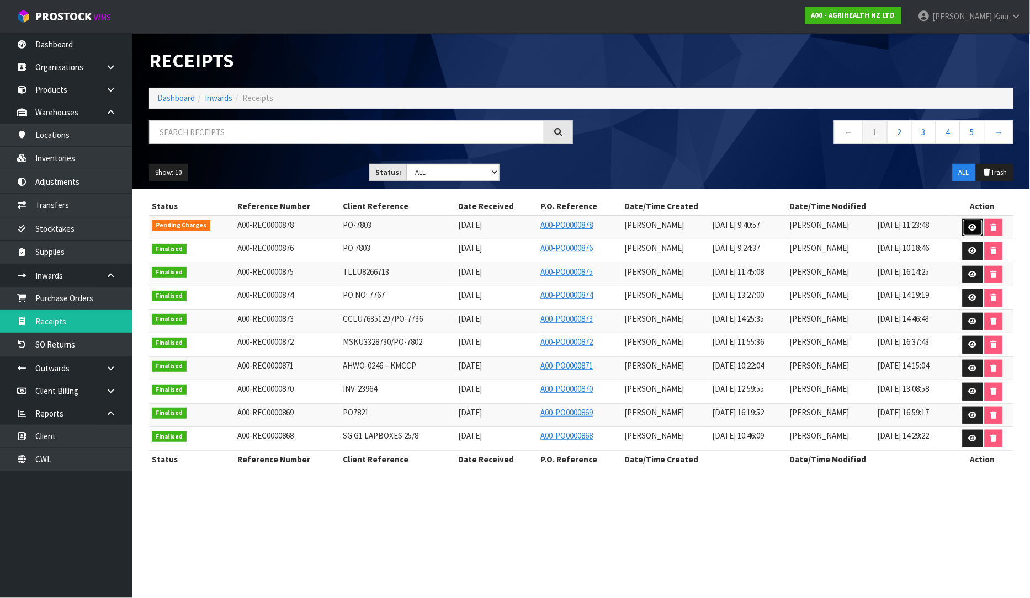
click at [973, 225] on icon at bounding box center [973, 227] width 8 height 7
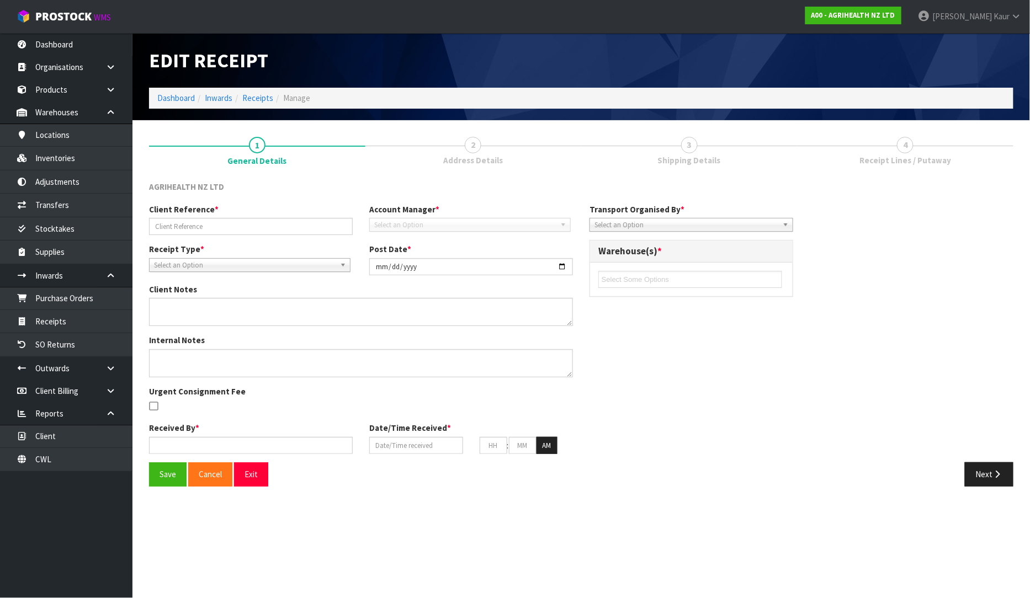
type input "PO-7803"
type input "[DATE]"
type input "[PERSON_NAME]"
type input "[DATE]"
type input "09"
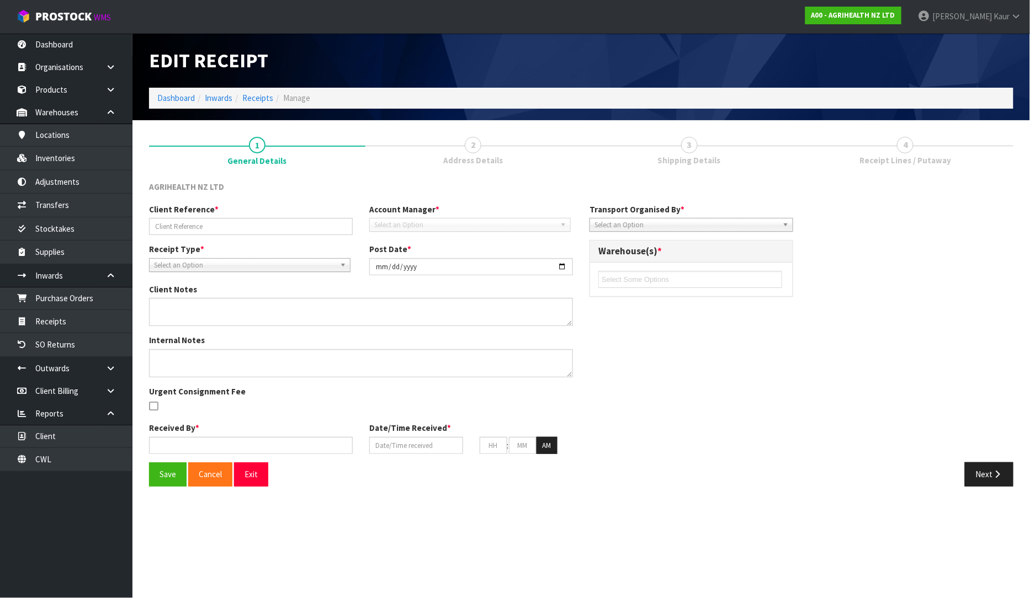
type input "40"
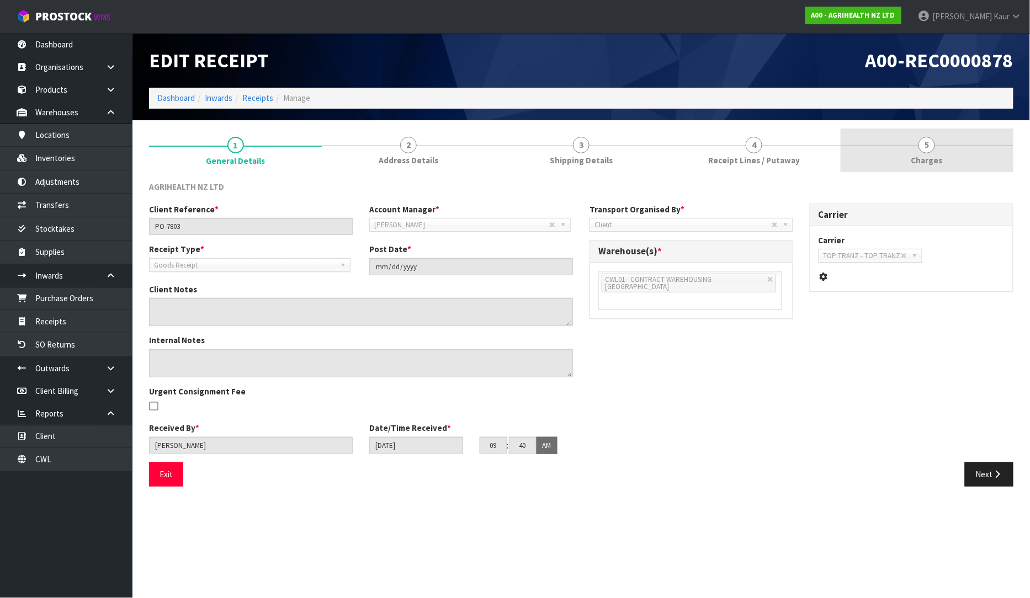
click at [932, 152] on link "5 [GEOGRAPHIC_DATA]" at bounding box center [927, 151] width 173 height 44
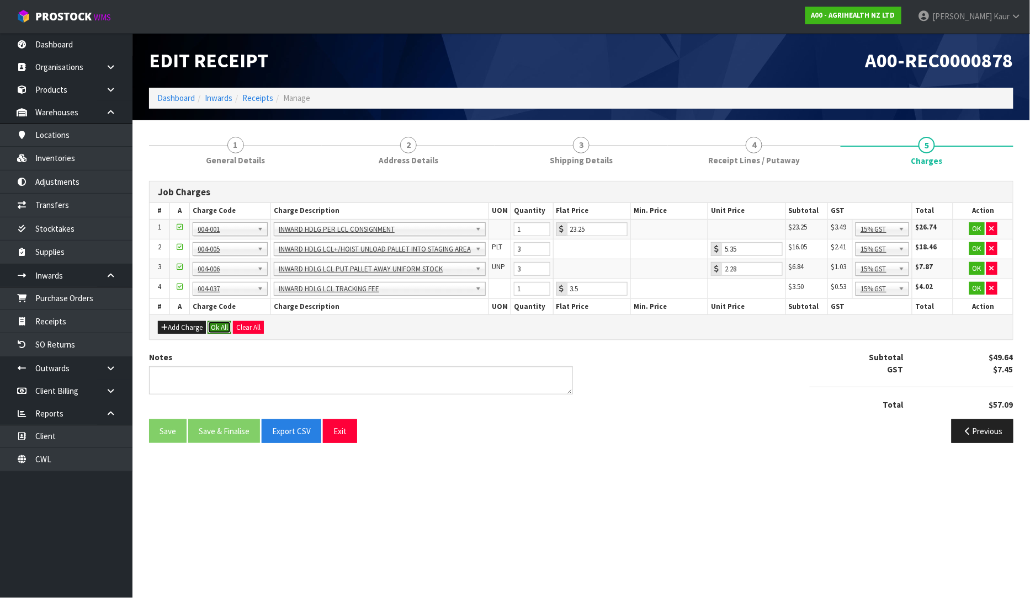
click at [227, 327] on button "Ok All" at bounding box center [220, 327] width 24 height 13
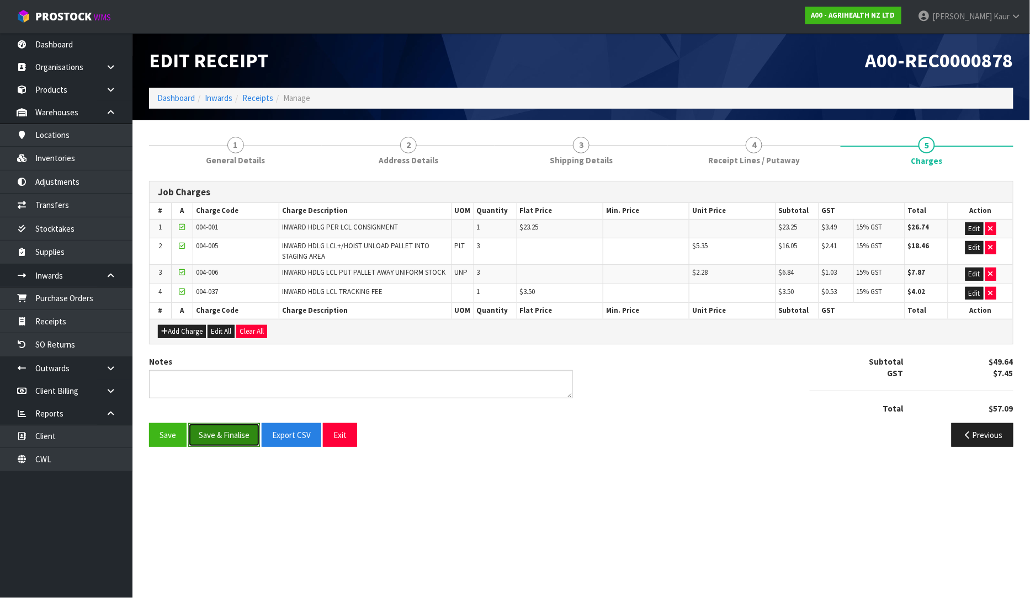
click at [210, 433] on button "Save & Finalise" at bounding box center [224, 435] width 72 height 24
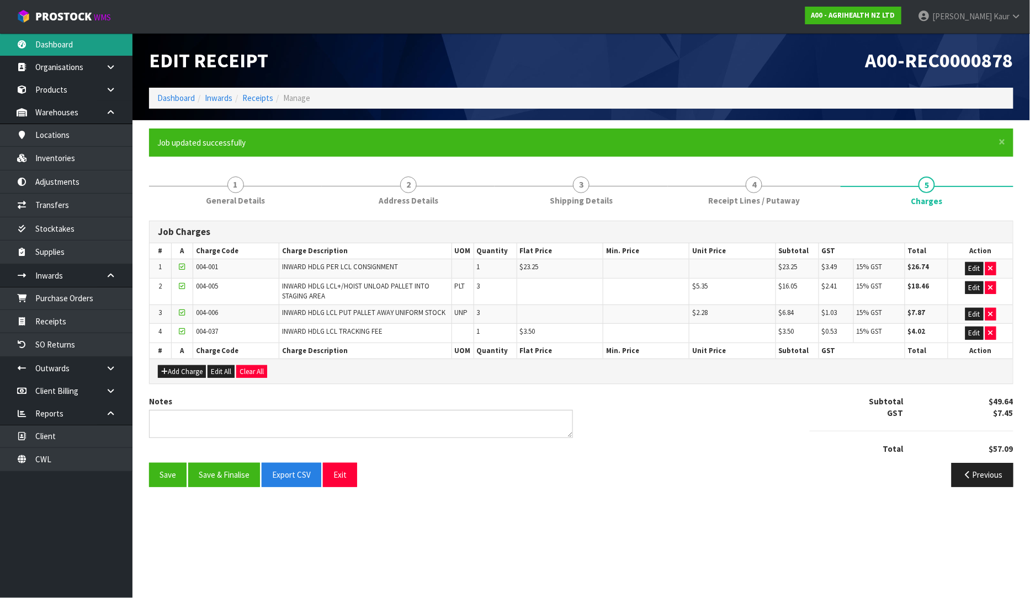
click at [54, 45] on link "Dashboard" at bounding box center [66, 44] width 133 height 23
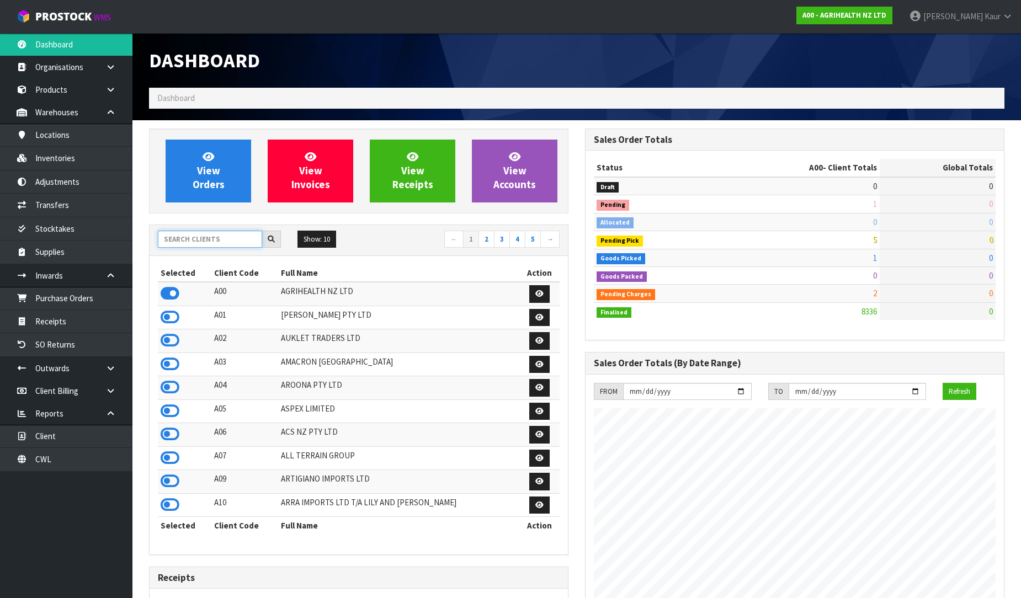
click at [189, 236] on input "text" at bounding box center [210, 239] width 104 height 17
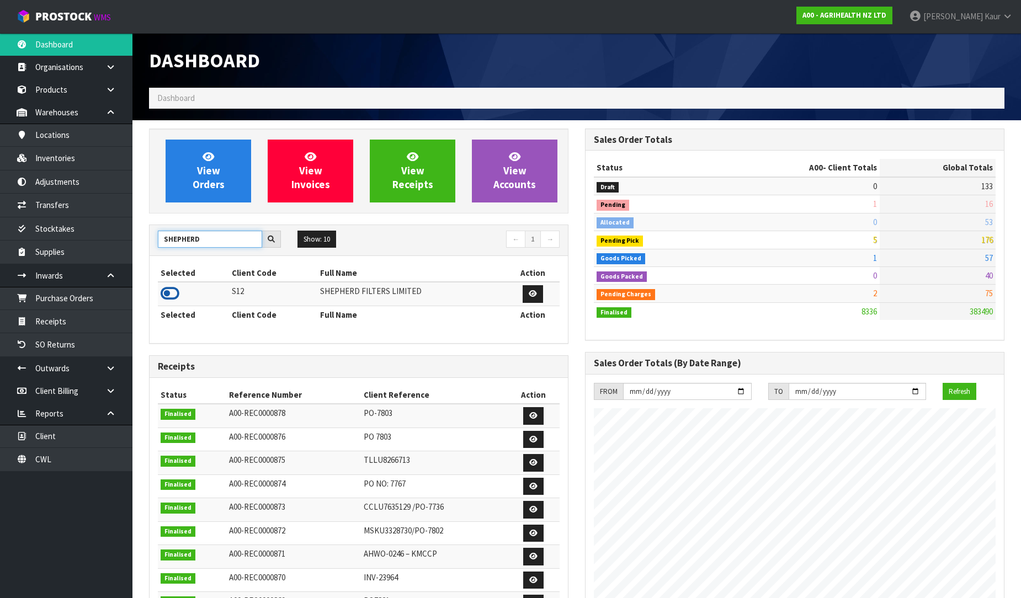
type input "SHEPHERD"
click at [171, 295] on icon at bounding box center [170, 293] width 19 height 17
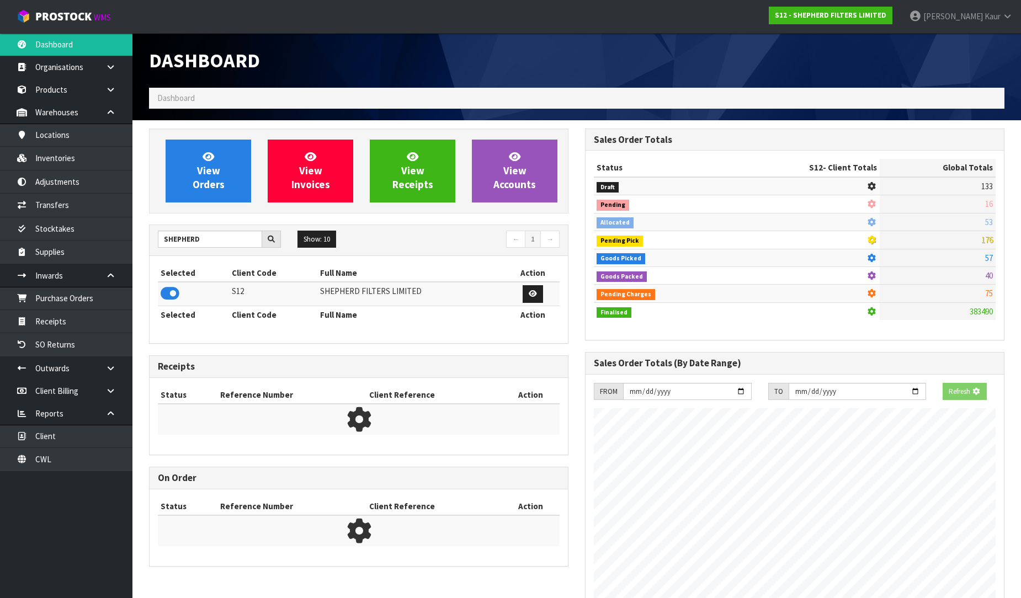
scroll to position [688, 436]
drag, startPoint x: 102, startPoint y: 319, endPoint x: 261, endPoint y: 296, distance: 160.5
click at [101, 319] on link "Receipts" at bounding box center [66, 321] width 133 height 23
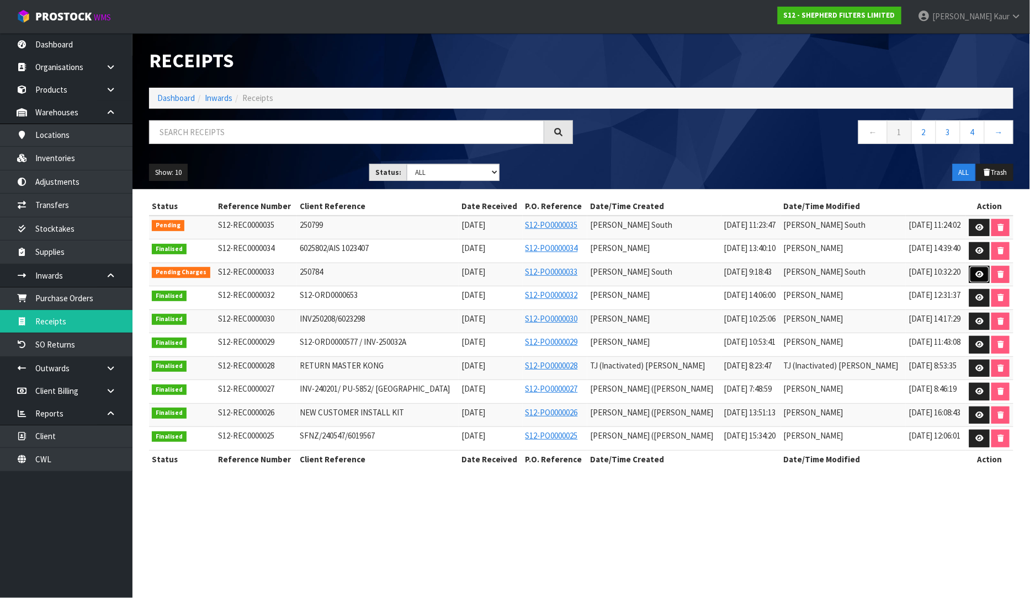
click at [979, 272] on icon at bounding box center [980, 274] width 8 height 7
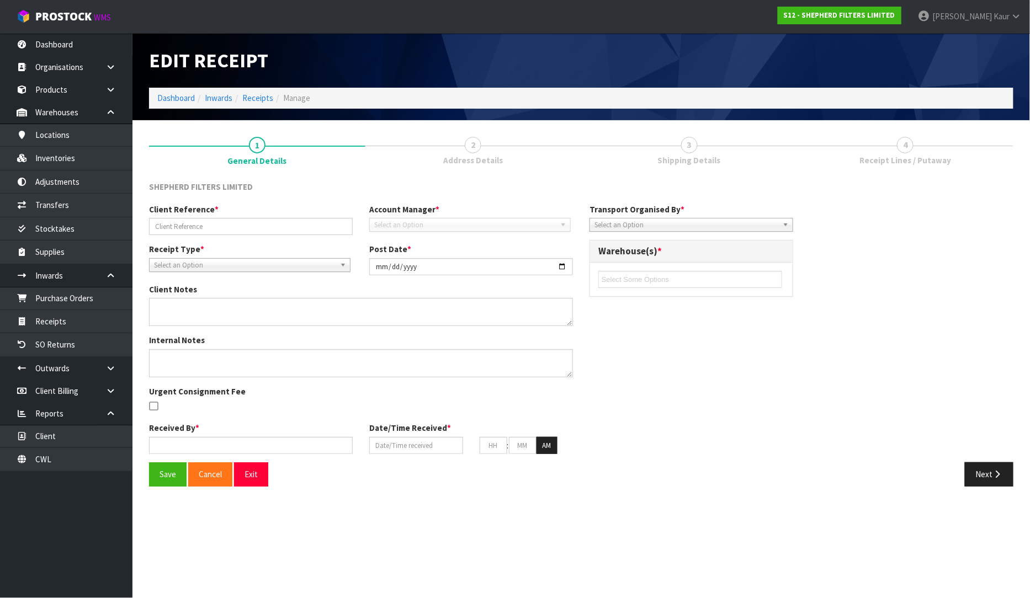
type input "250784"
type input "[DATE]"
type input "[PERSON_NAME] South"
type input "[DATE]"
type input "10"
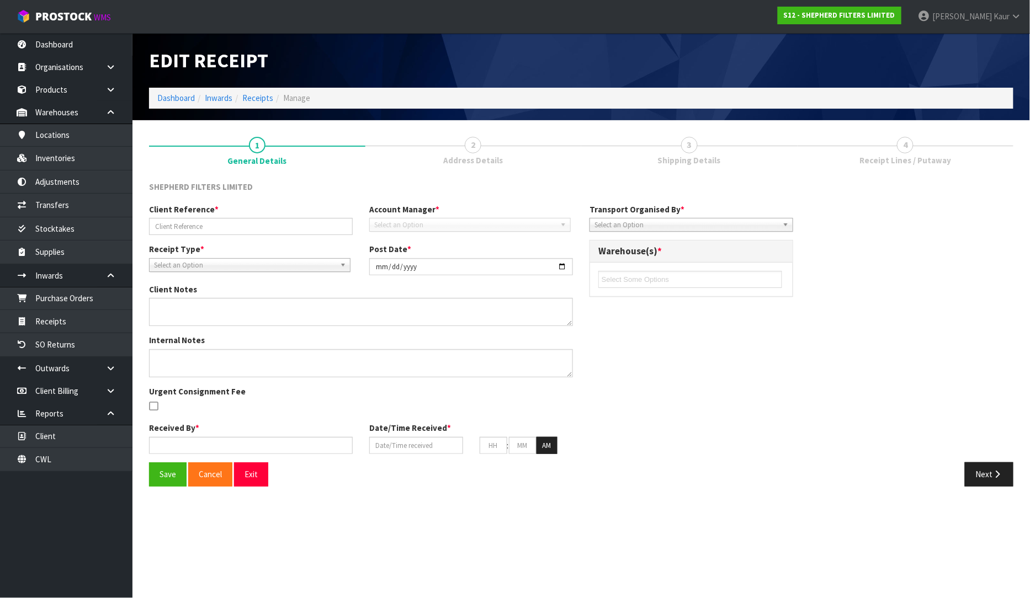
type input "00"
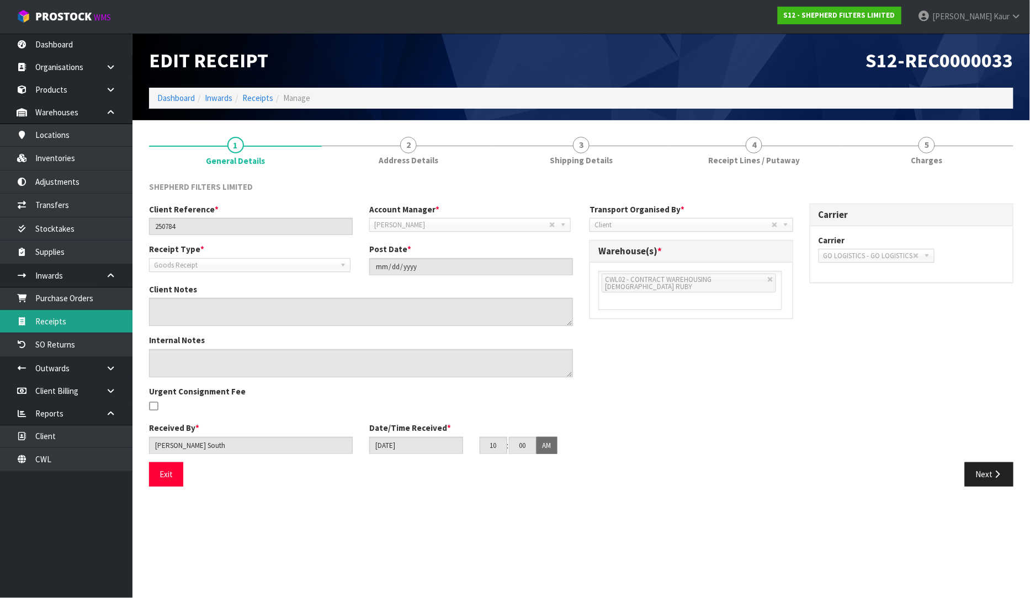
click at [45, 318] on link "Receipts" at bounding box center [66, 321] width 133 height 23
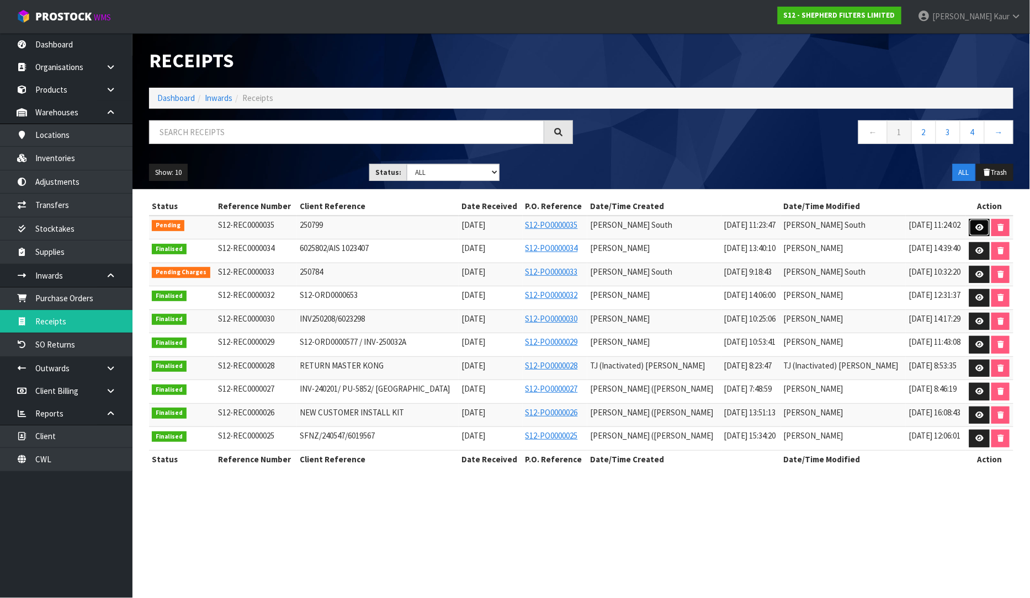
click at [978, 225] on icon at bounding box center [980, 227] width 8 height 7
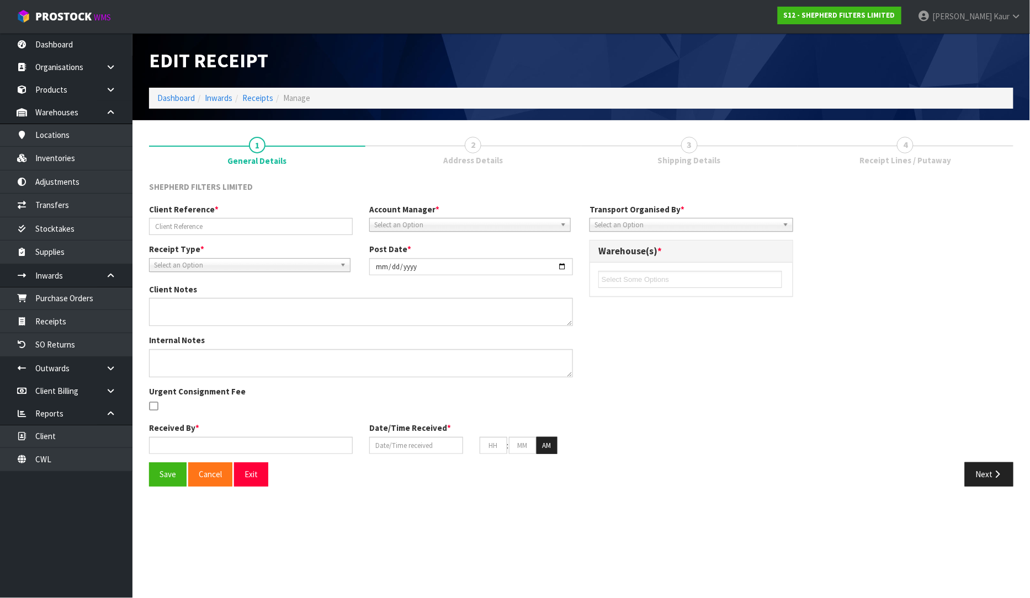
type input "250799"
type input "[DATE]"
type input "[PERSON_NAME] South"
type input "[DATE]"
type input "10"
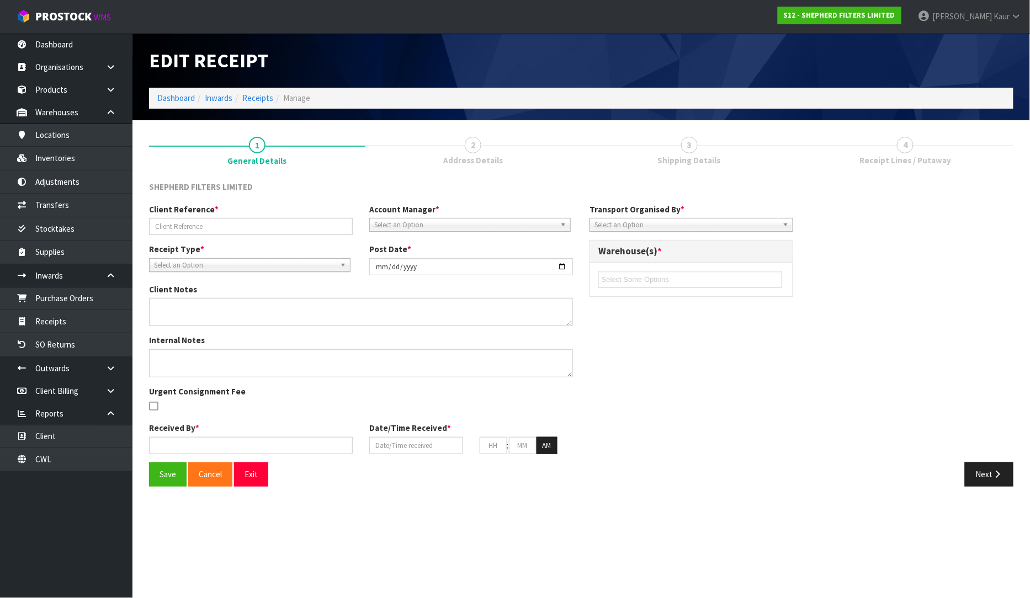
type input "00"
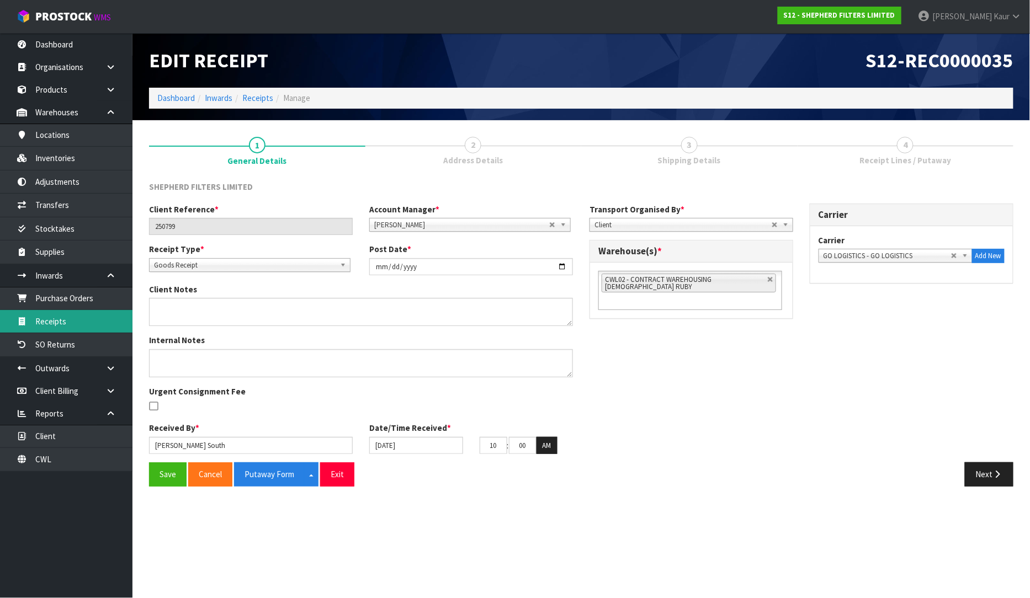
click at [63, 321] on link "Receipts" at bounding box center [66, 321] width 133 height 23
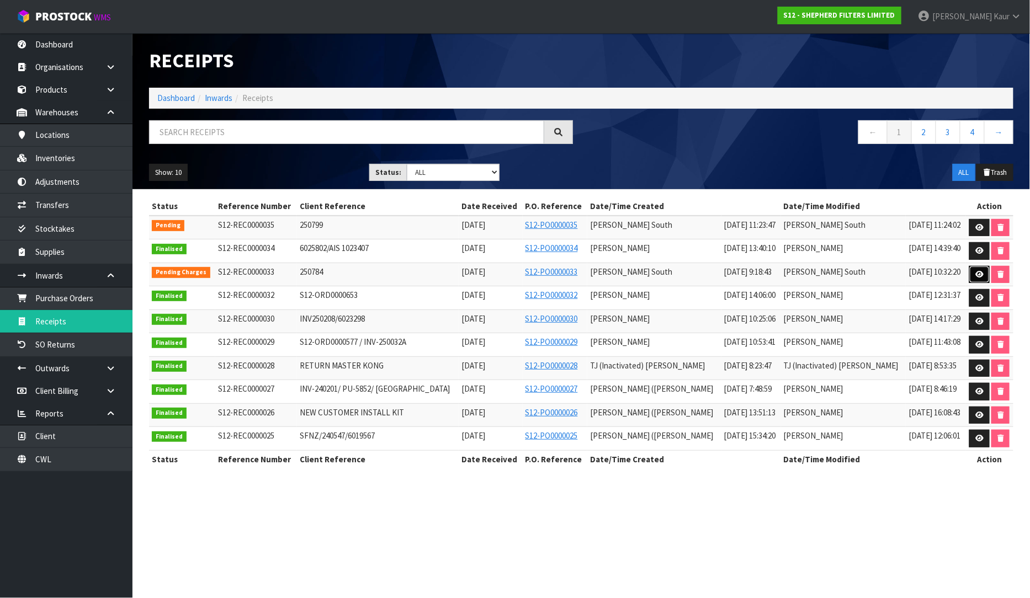
click at [978, 272] on icon at bounding box center [980, 274] width 8 height 7
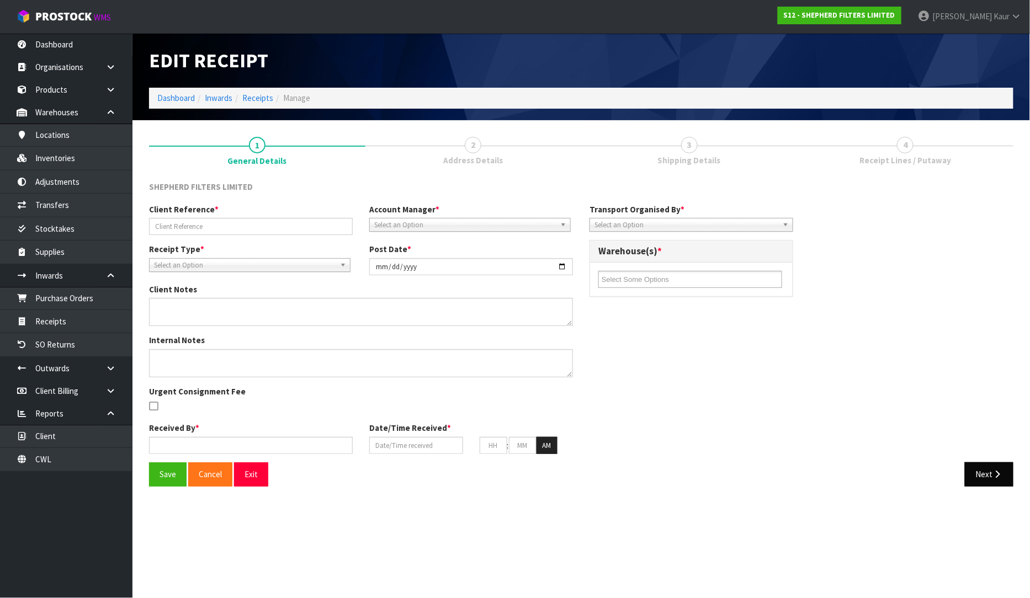
type input "250784"
type input "[DATE]"
type input "[PERSON_NAME] South"
type input "[DATE]"
type input "10"
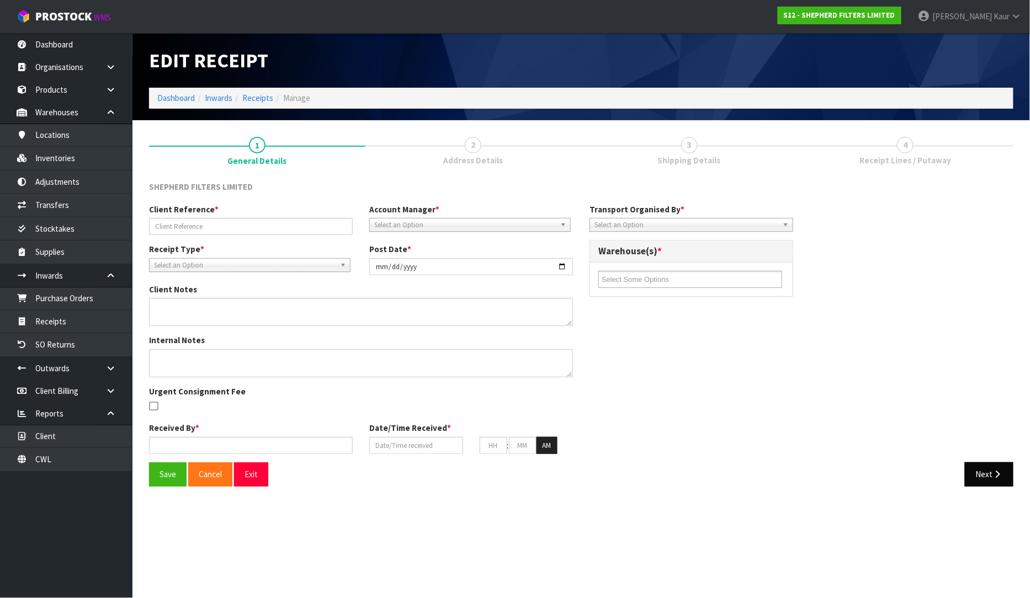
type input "00"
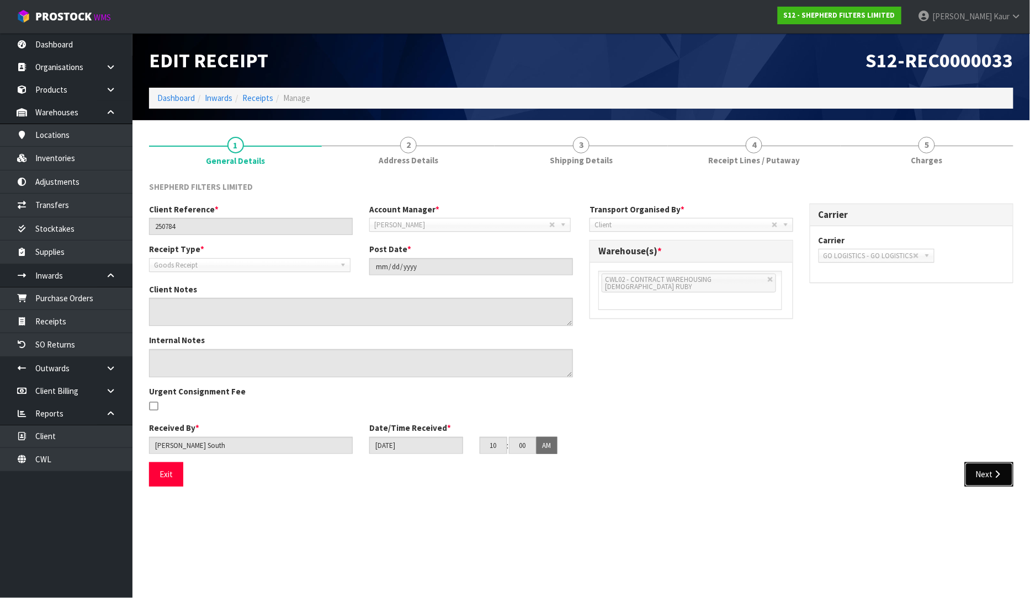
drag, startPoint x: 996, startPoint y: 468, endPoint x: 1000, endPoint y: 481, distance: 14.3
click at [996, 468] on button "Next" at bounding box center [989, 475] width 49 height 24
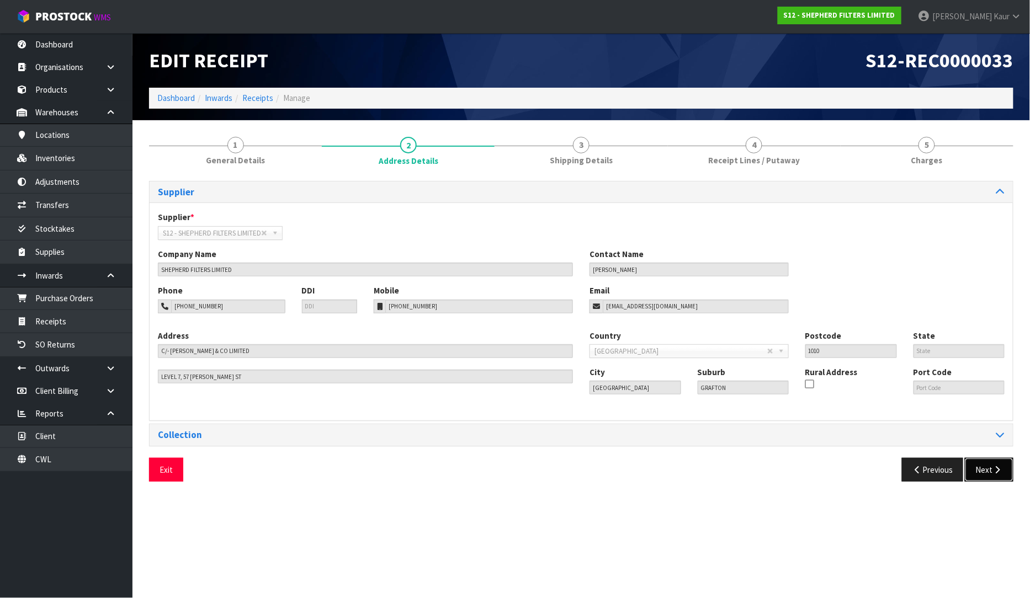
click at [985, 469] on button "Next" at bounding box center [989, 470] width 49 height 24
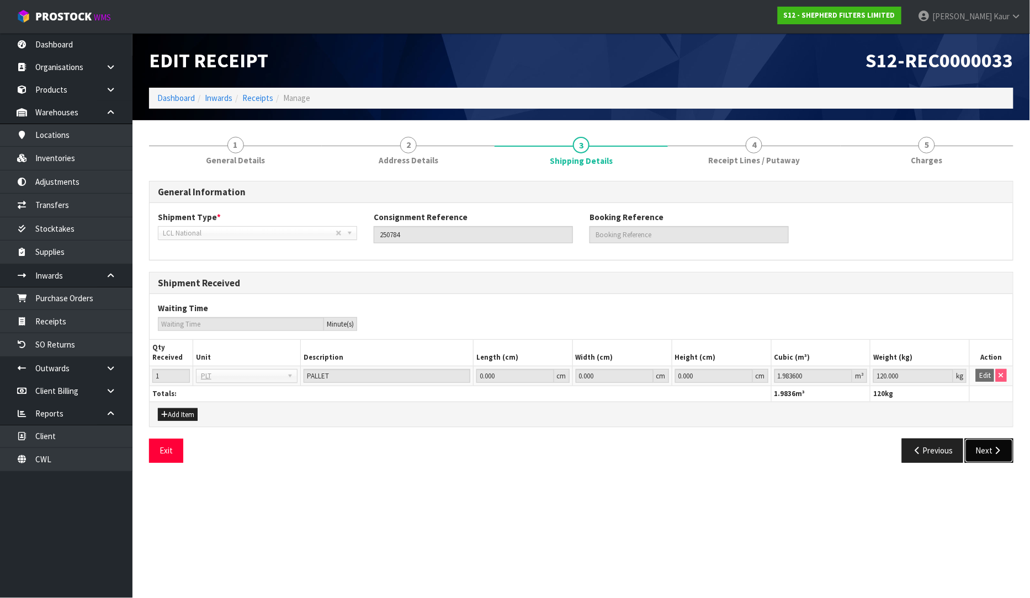
click at [984, 447] on button "Next" at bounding box center [989, 451] width 49 height 24
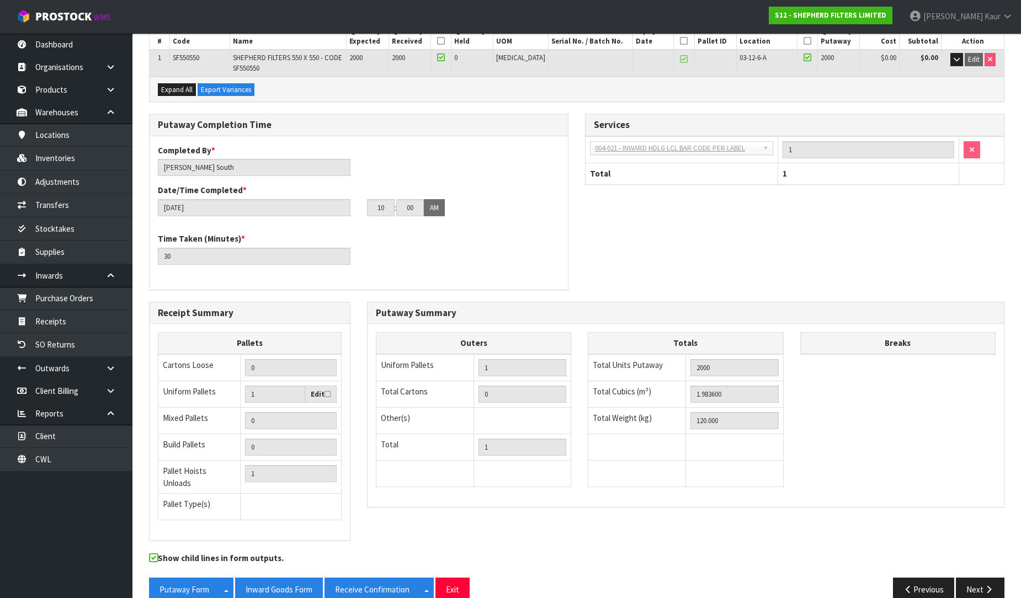
scroll to position [184, 0]
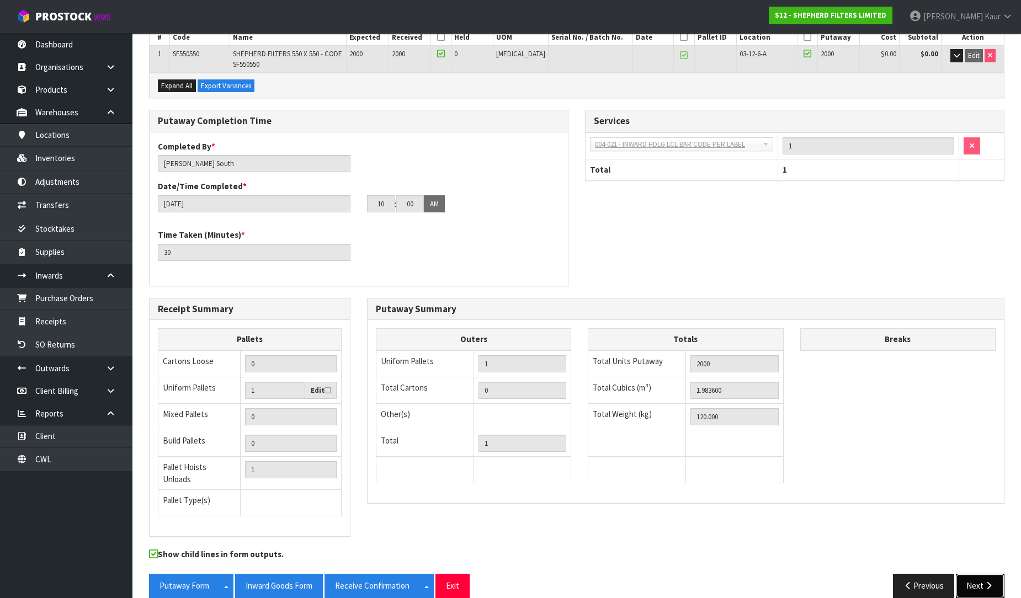
click at [979, 577] on button "Next" at bounding box center [980, 586] width 49 height 24
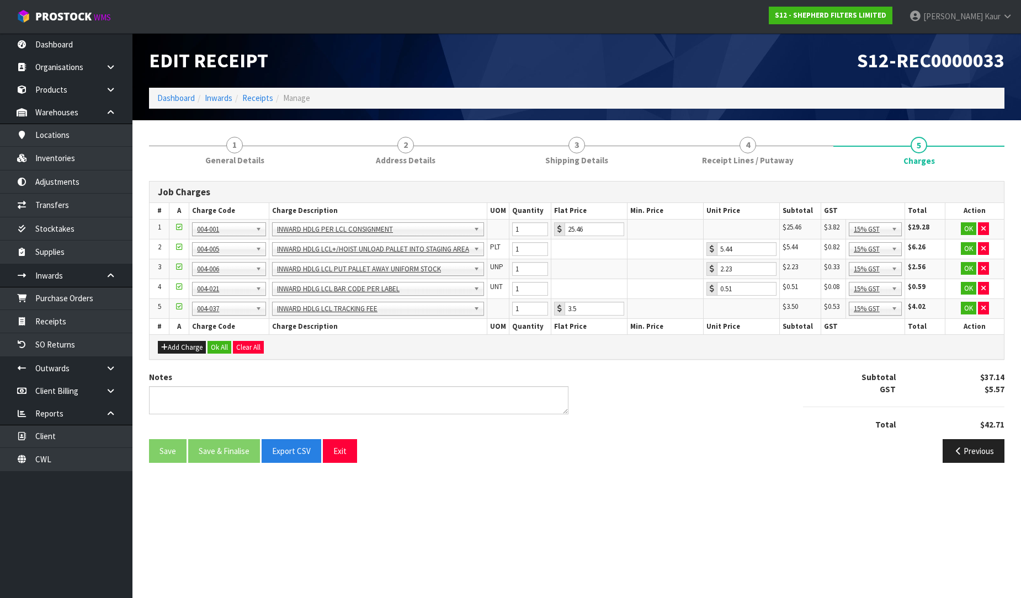
scroll to position [0, 0]
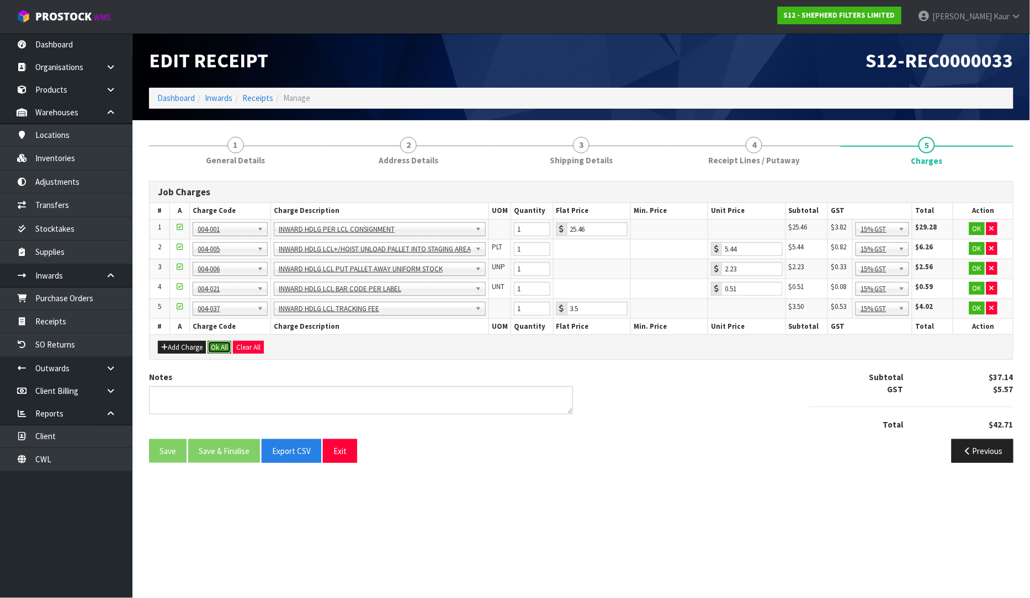
click at [218, 349] on button "Ok All" at bounding box center [220, 347] width 24 height 13
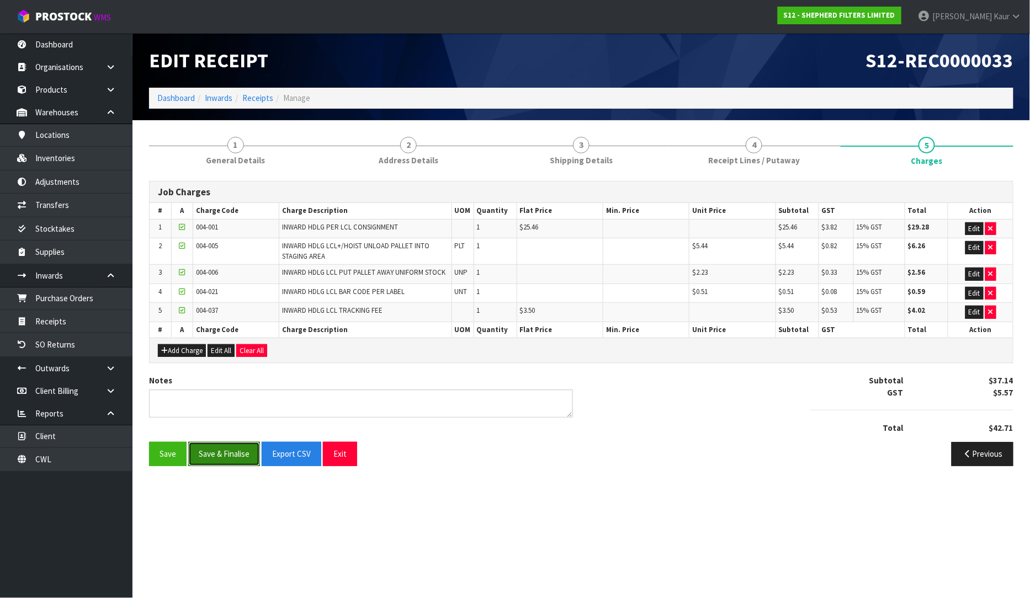
click at [217, 455] on button "Save & Finalise" at bounding box center [224, 454] width 72 height 24
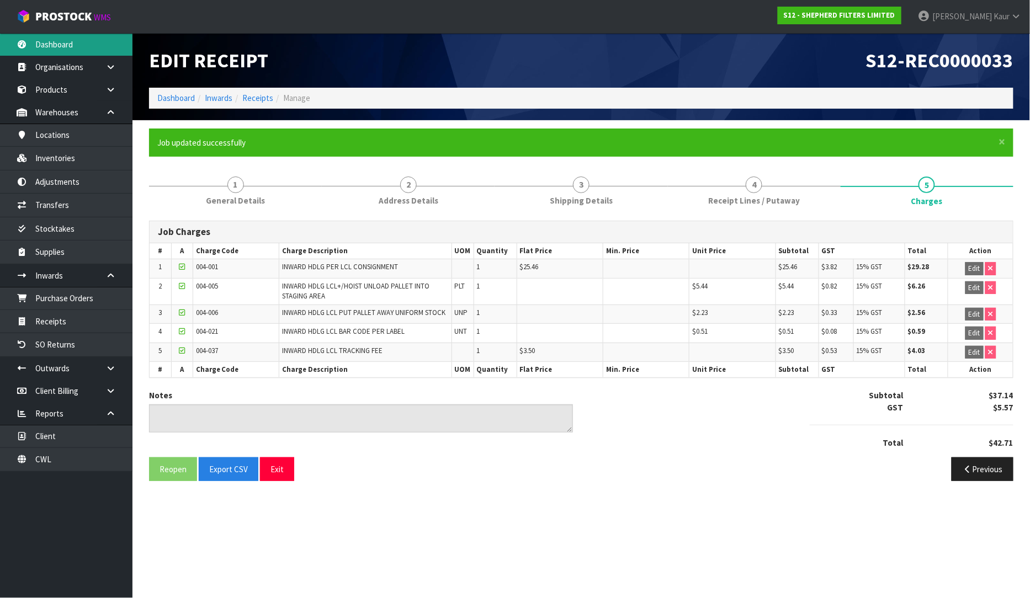
click at [106, 54] on link "Dashboard" at bounding box center [66, 44] width 133 height 23
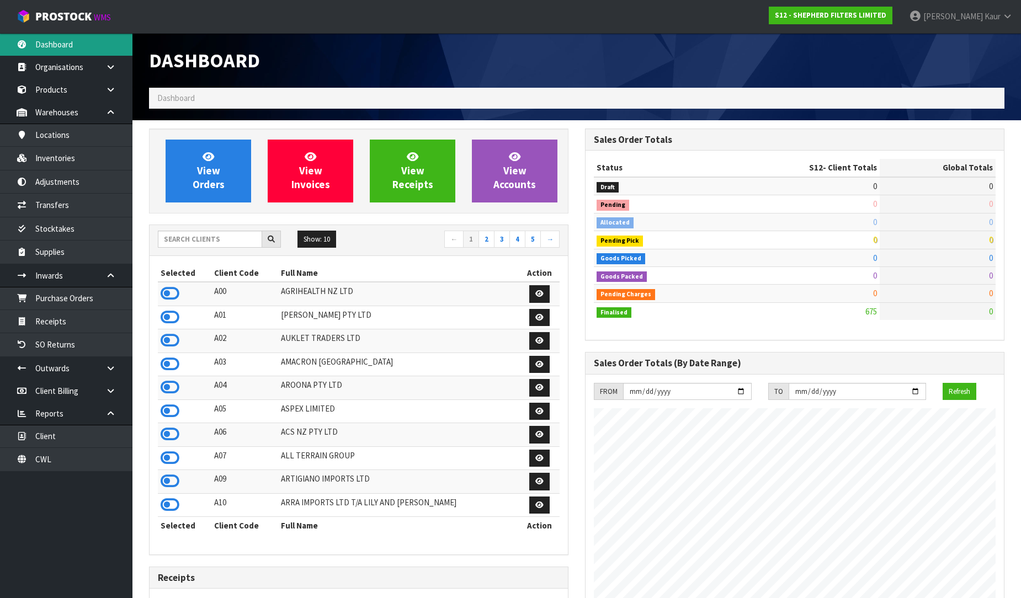
scroll to position [729, 436]
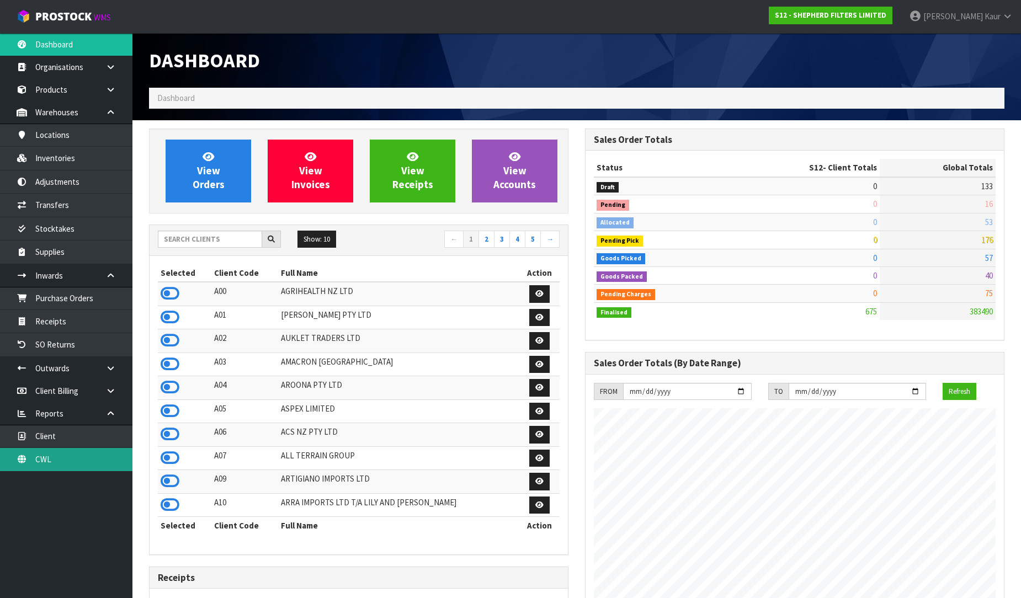
click at [72, 457] on link "CWL" at bounding box center [66, 459] width 133 height 23
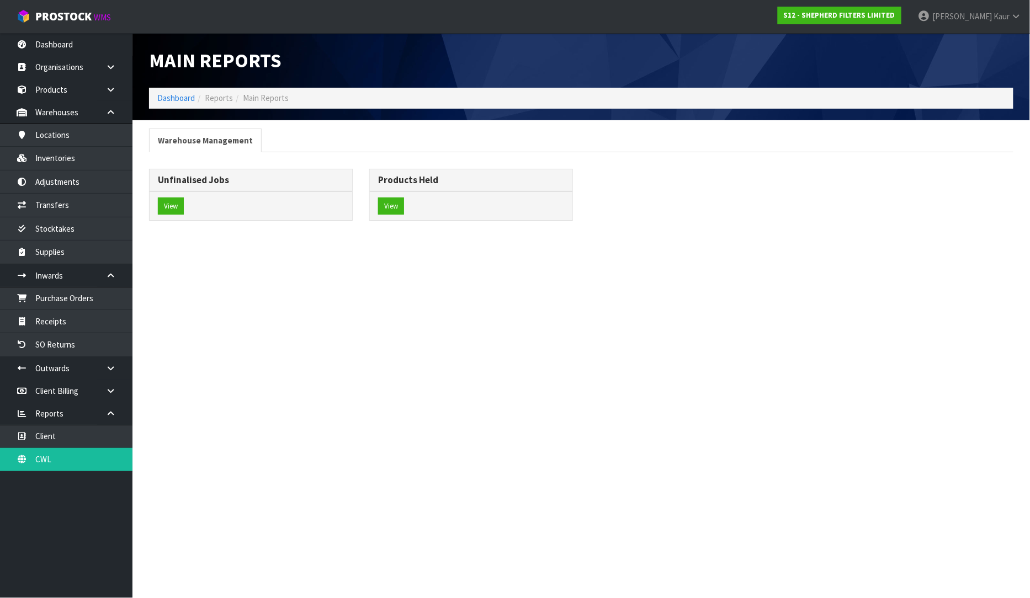
click at [170, 197] on div "View" at bounding box center [251, 206] width 203 height 29
click at [178, 209] on button "View" at bounding box center [171, 207] width 26 height 18
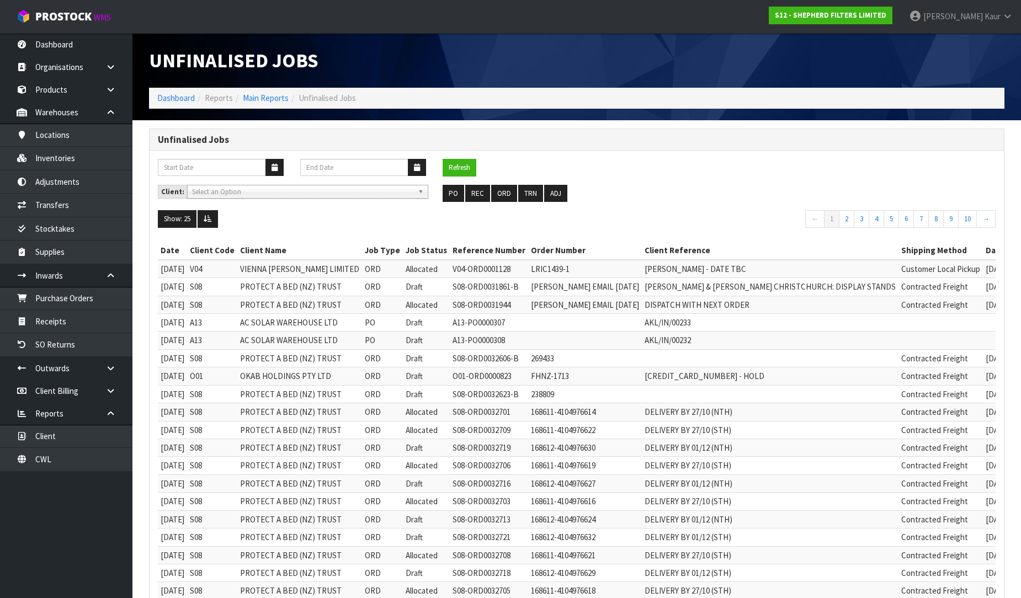
click at [480, 179] on div "Refresh" at bounding box center [577, 172] width 855 height 26
click at [45, 54] on link "Dashboard" at bounding box center [66, 44] width 133 height 23
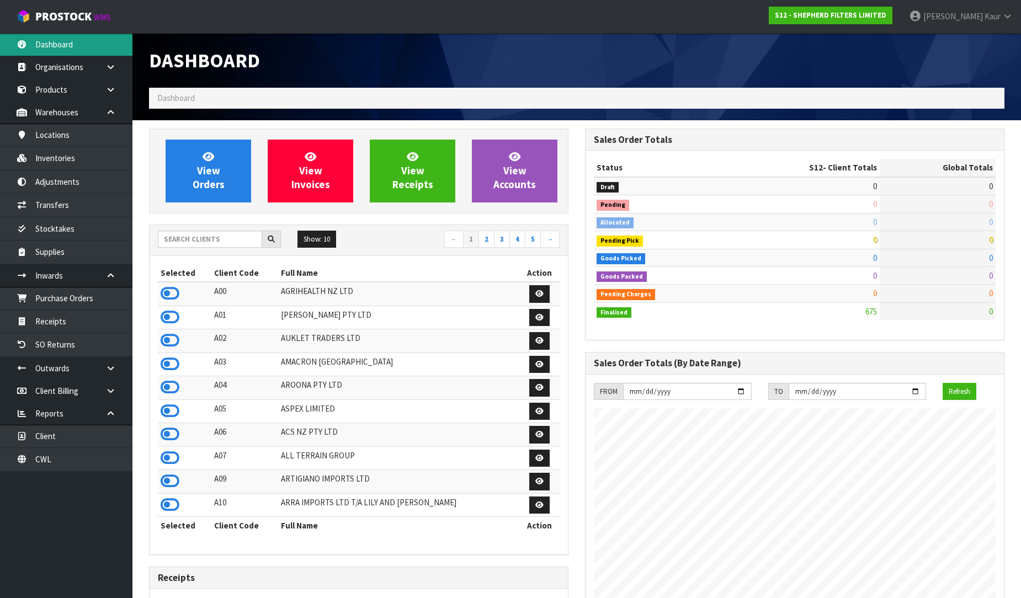
scroll to position [729, 436]
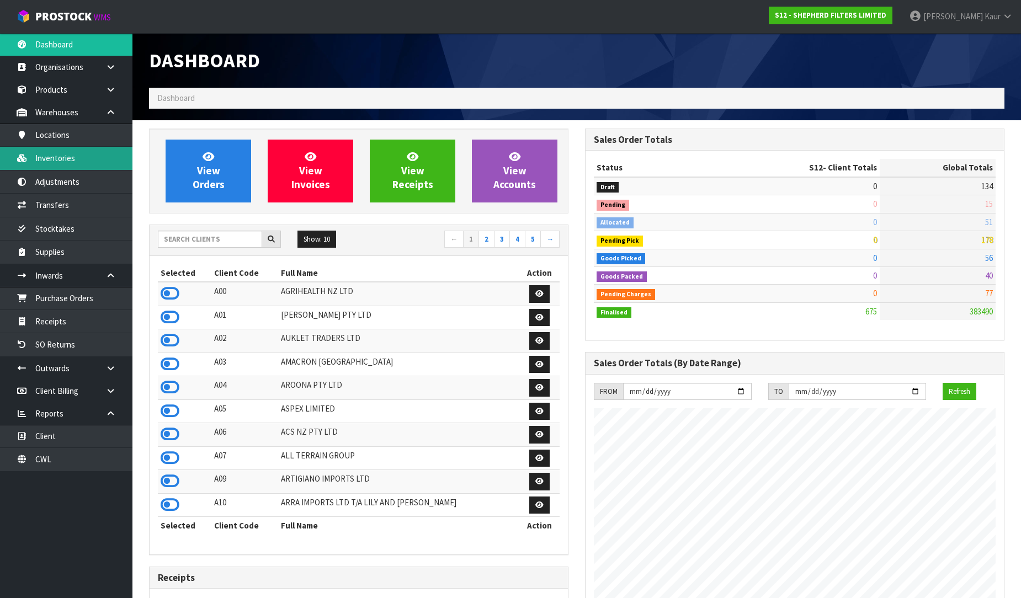
click at [89, 160] on link "Inventories" at bounding box center [66, 158] width 133 height 23
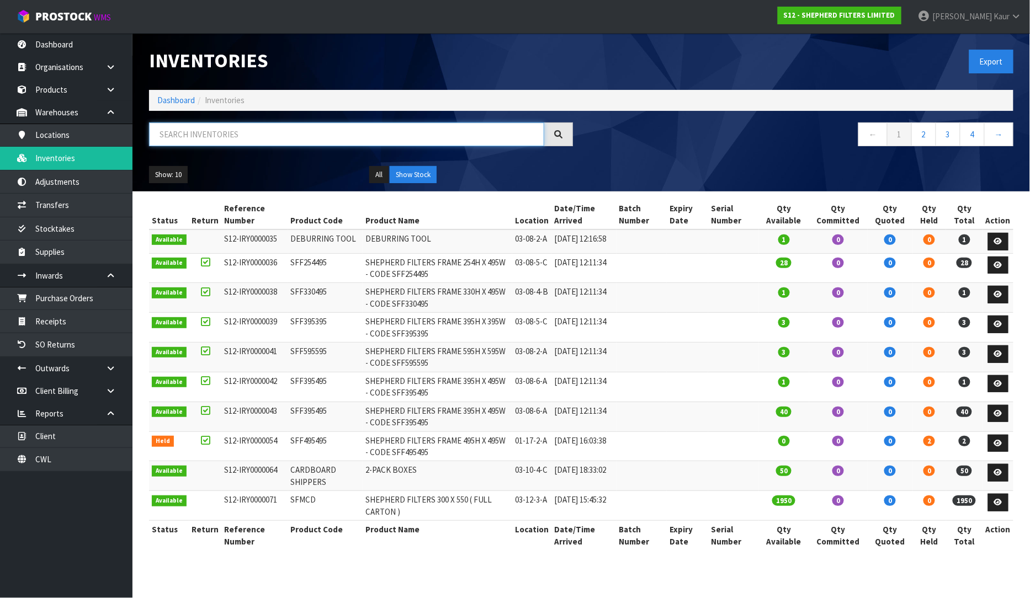
click at [202, 142] on input "text" at bounding box center [346, 135] width 395 height 24
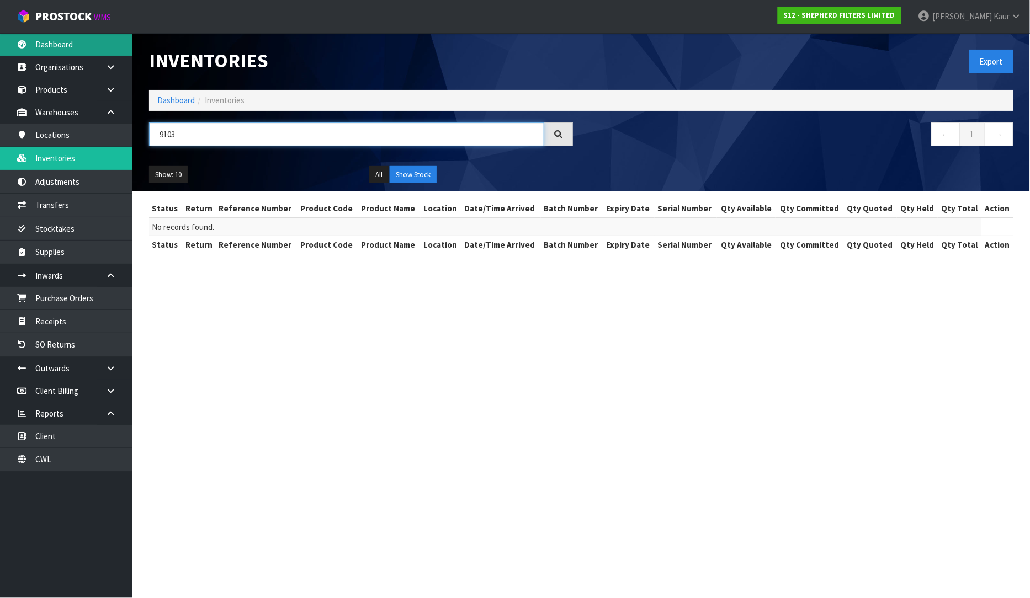
type input "9103"
click at [52, 48] on link "Dashboard" at bounding box center [66, 44] width 133 height 23
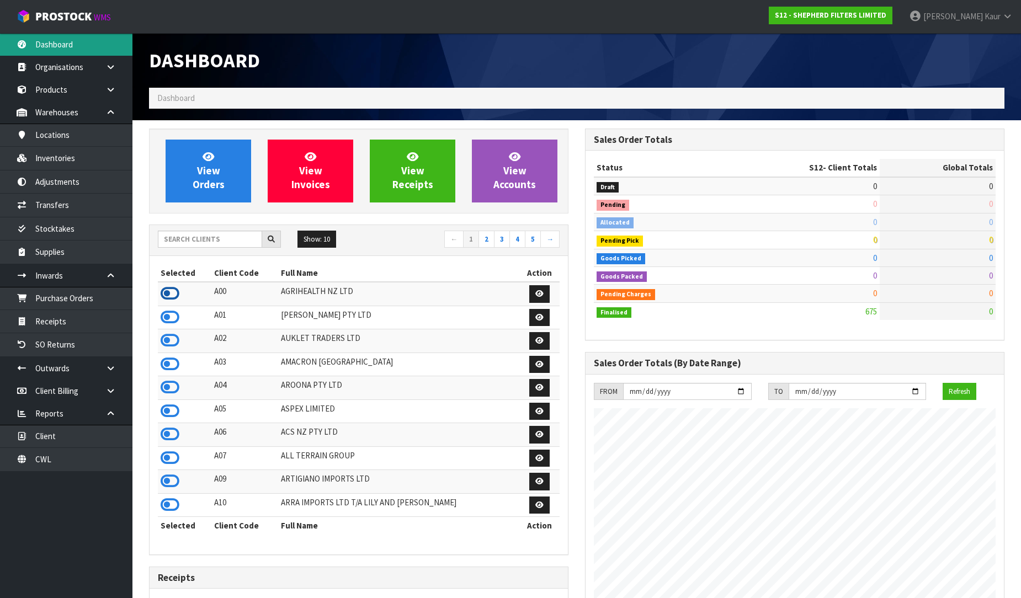
scroll to position [551376, 551669]
drag, startPoint x: 167, startPoint y: 296, endPoint x: 150, endPoint y: 202, distance: 95.9
click at [167, 294] on icon at bounding box center [170, 293] width 19 height 17
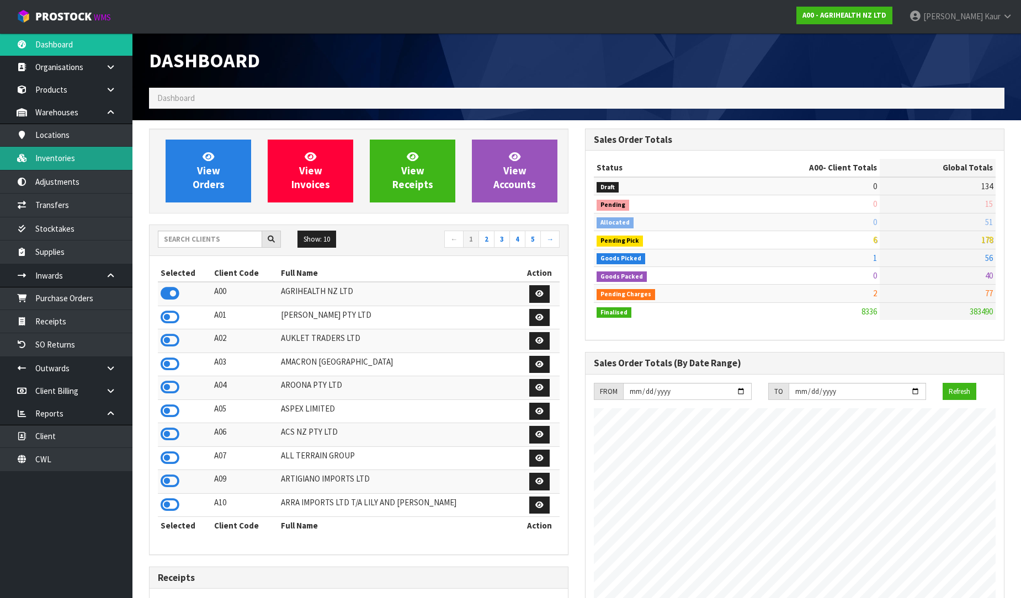
scroll to position [836, 436]
click at [108, 151] on link "Inventories" at bounding box center [66, 158] width 133 height 23
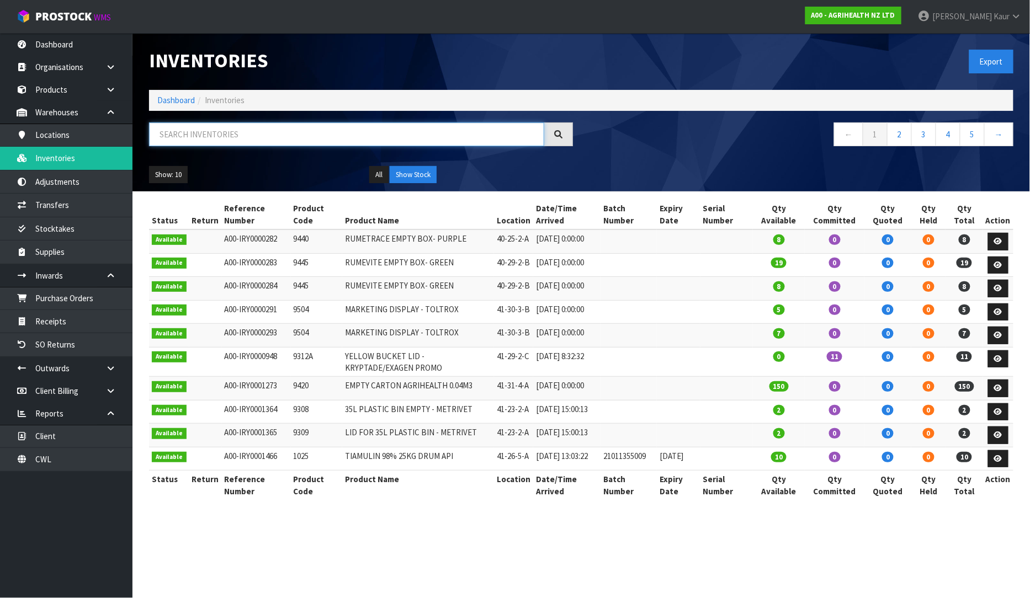
click at [195, 142] on input "text" at bounding box center [346, 135] width 395 height 24
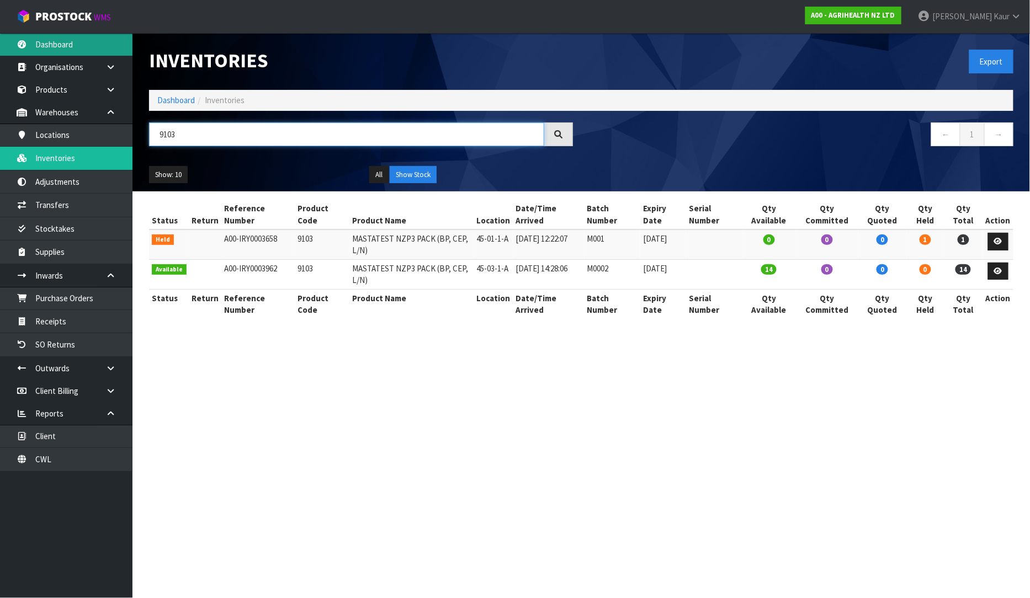
type input "9103"
click at [50, 38] on link "Dashboard" at bounding box center [66, 44] width 133 height 23
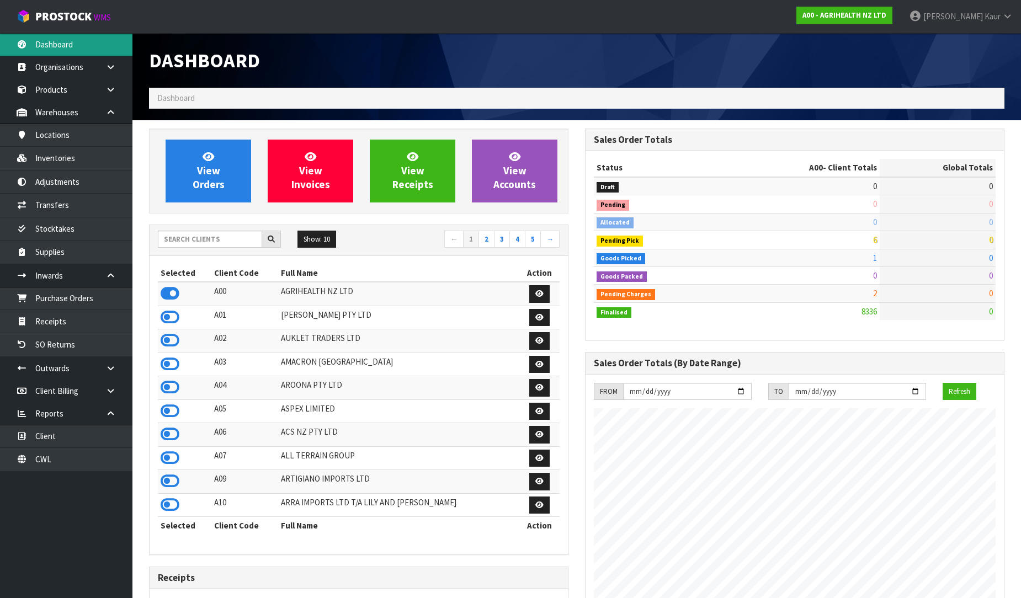
scroll to position [836, 436]
